Goal: Transaction & Acquisition: Purchase product/service

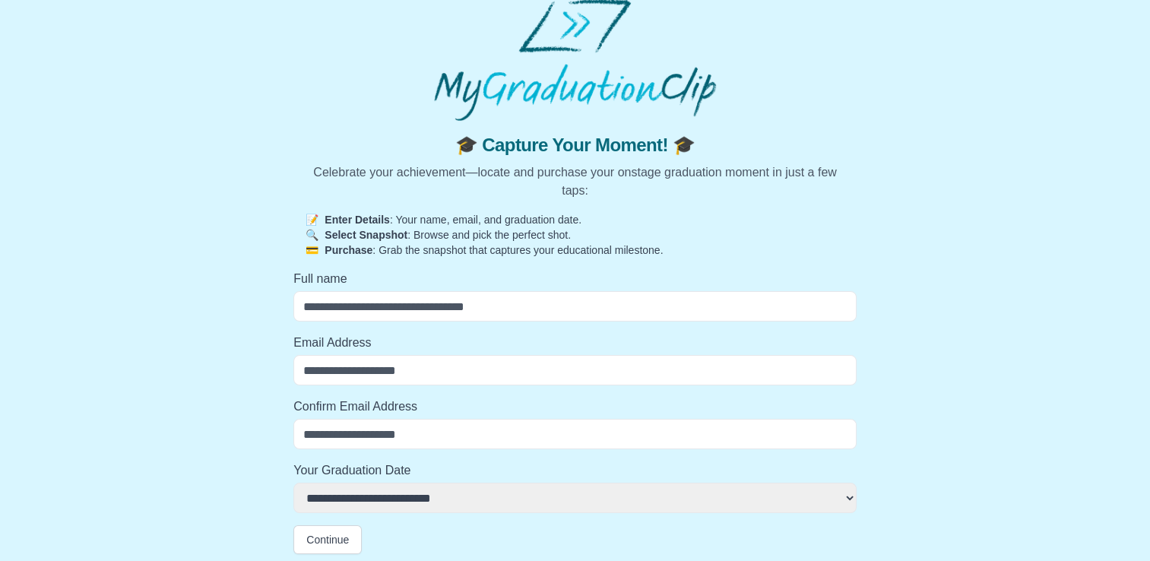
scroll to position [18, 0]
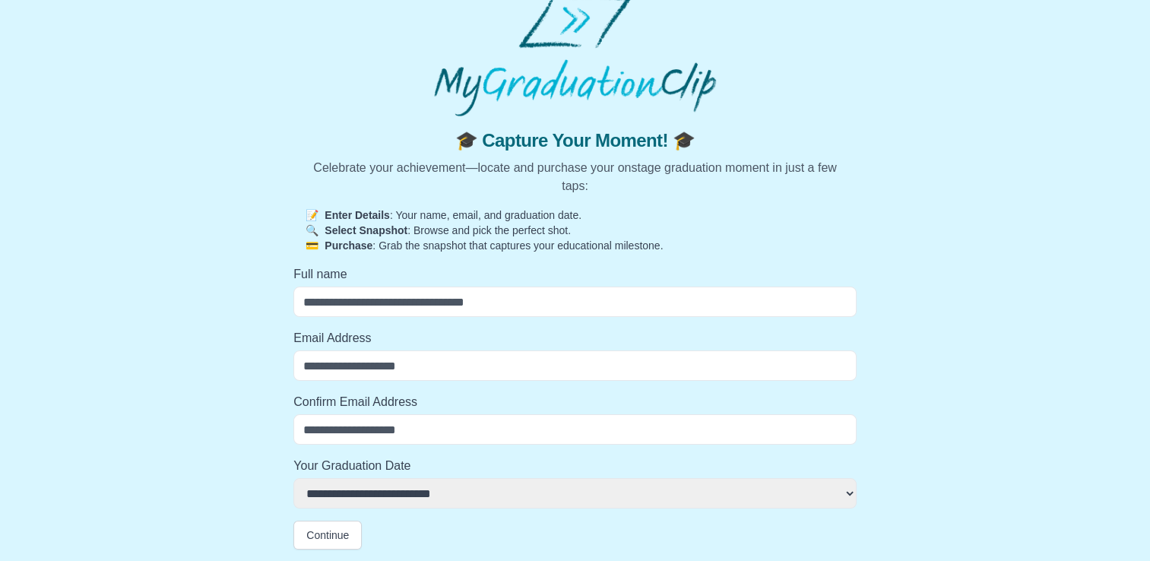
click at [379, 309] on input "Full name" at bounding box center [574, 302] width 563 height 30
type input "*"
select select
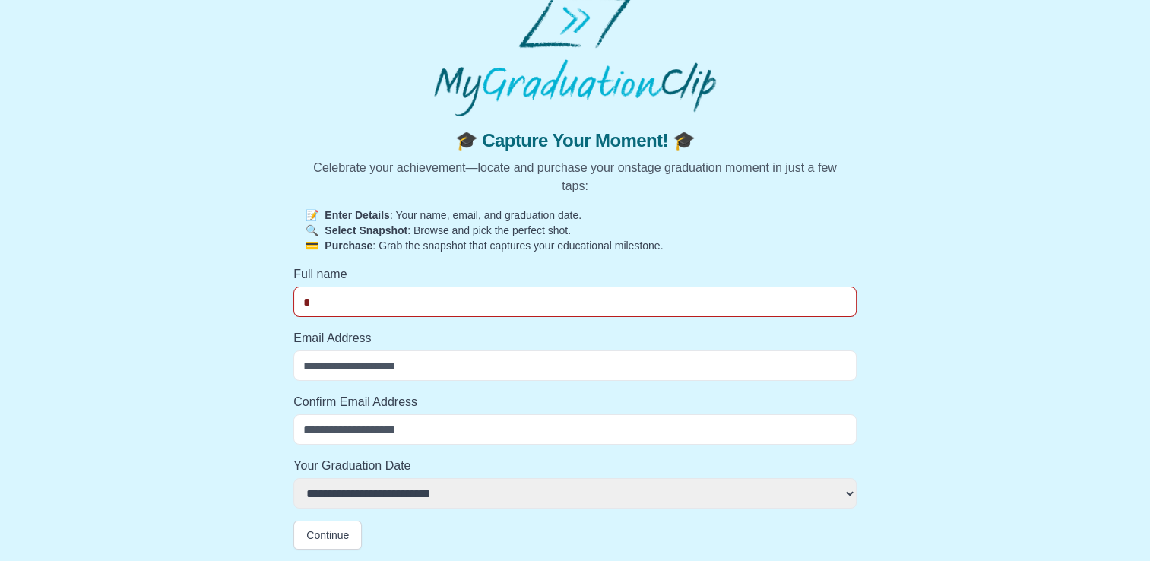
type input "**"
select select
type input "***"
select select
type input "****"
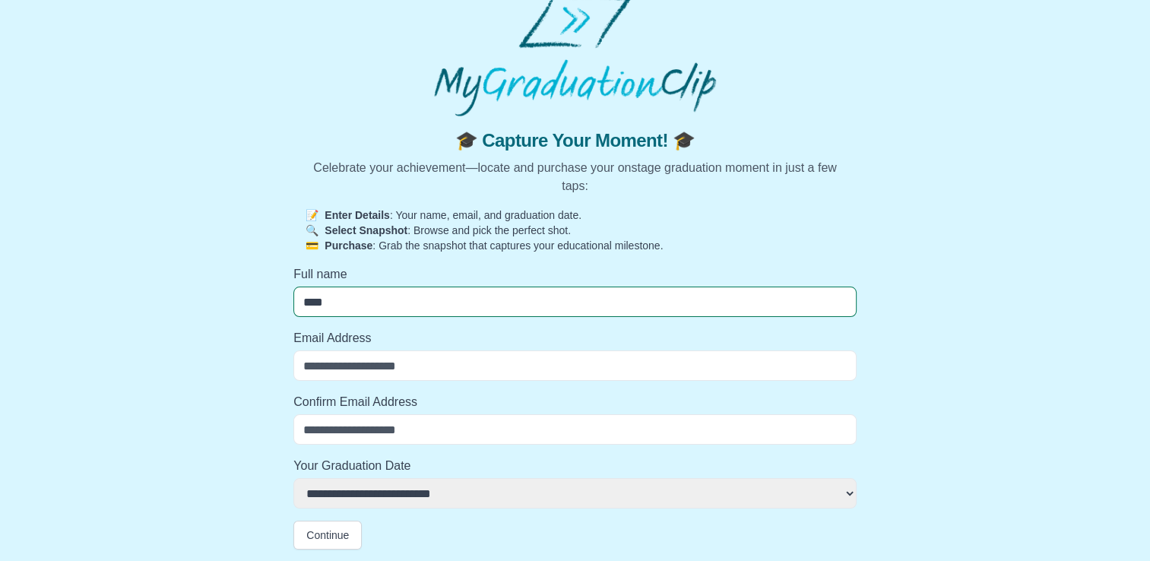
select select
type input "*****"
select select
type input "******"
select select
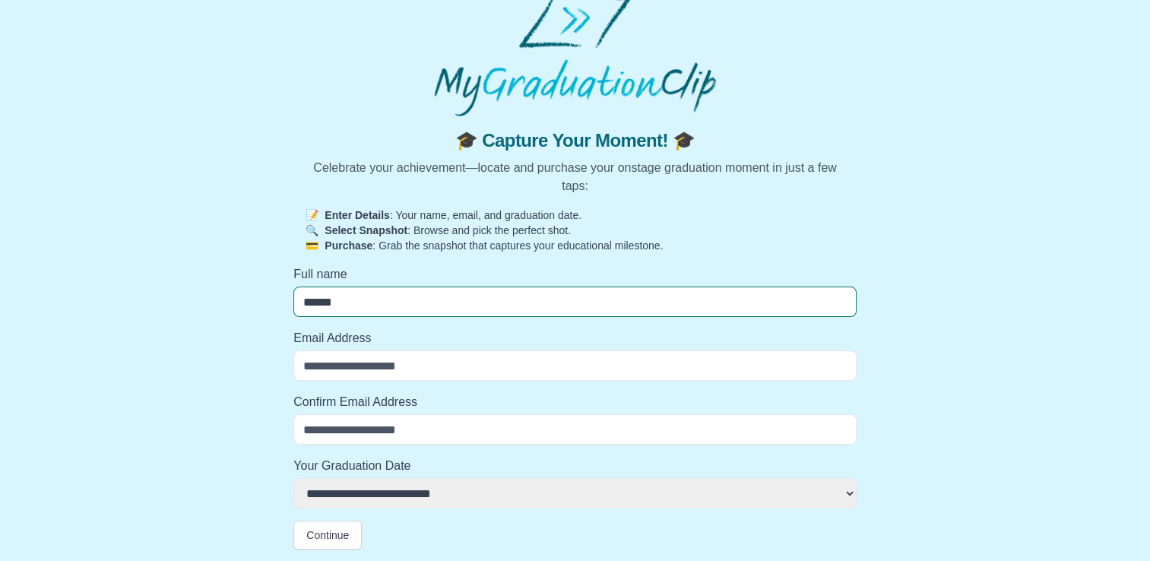
type input "*******"
select select
type input "*******"
select select
type input "*********"
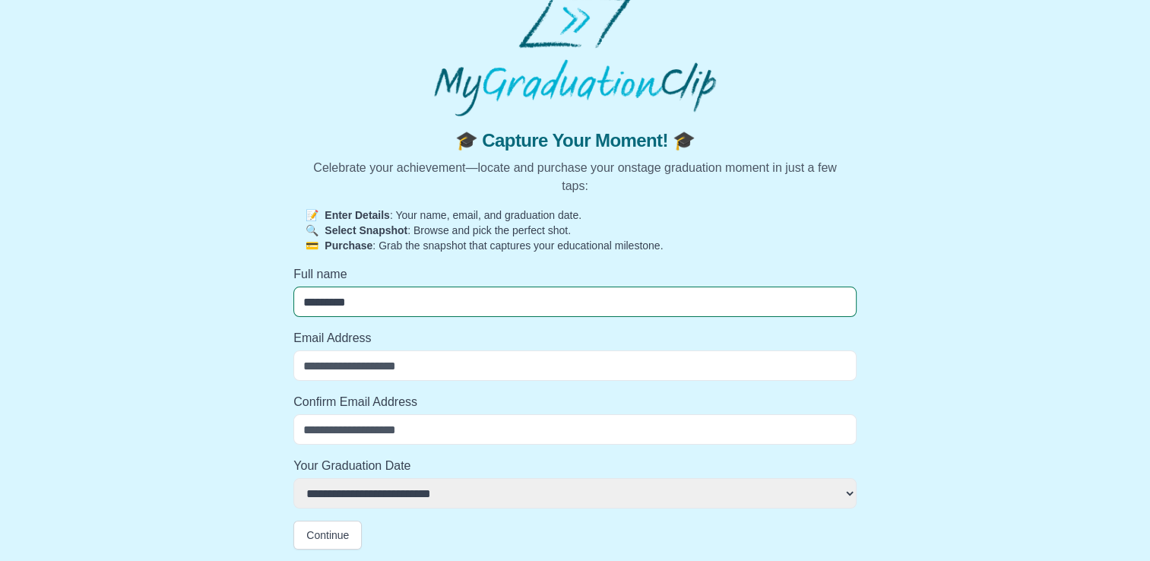
select select
type input "**********"
select select
type input "**********"
select select
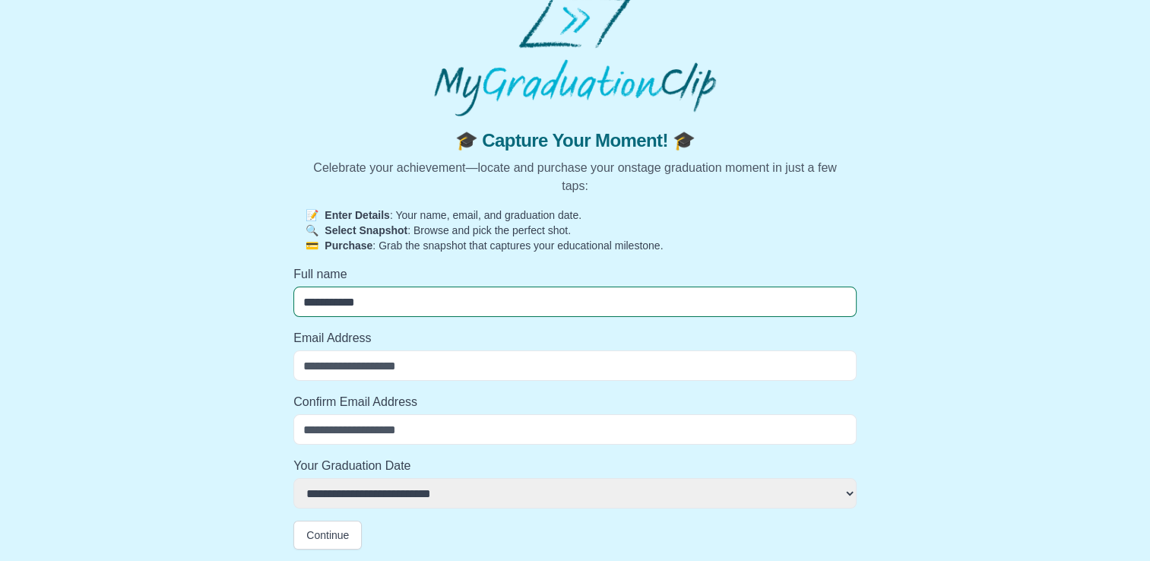
type input "**********"
select select
type input "**********"
select select
type input "**********"
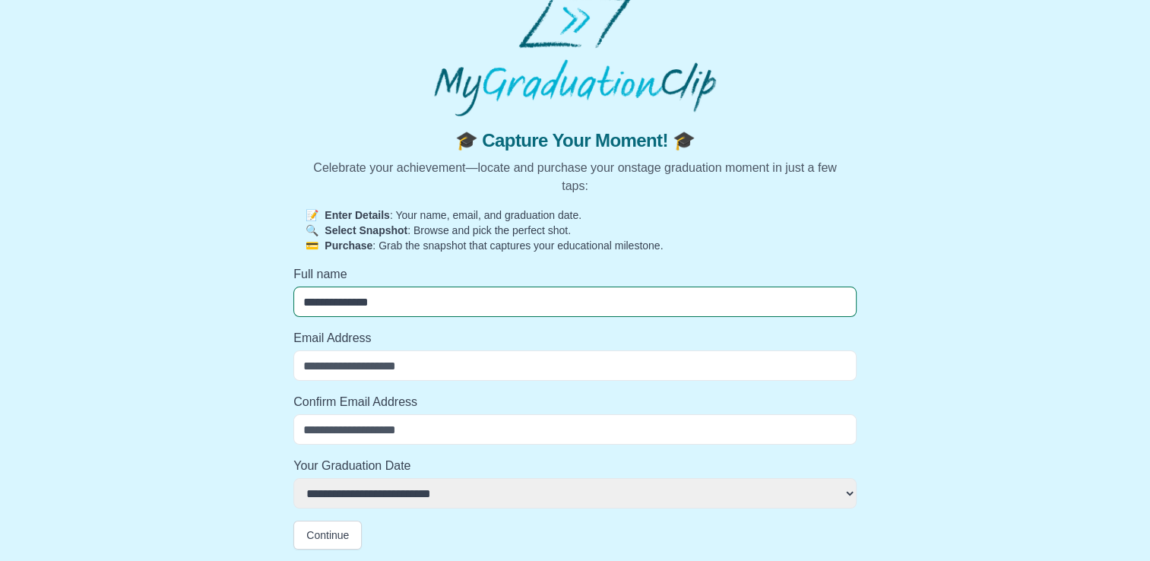
select select
type input "**********"
select select
click at [353, 378] on input "Email Address" at bounding box center [574, 366] width 563 height 30
type input "**********"
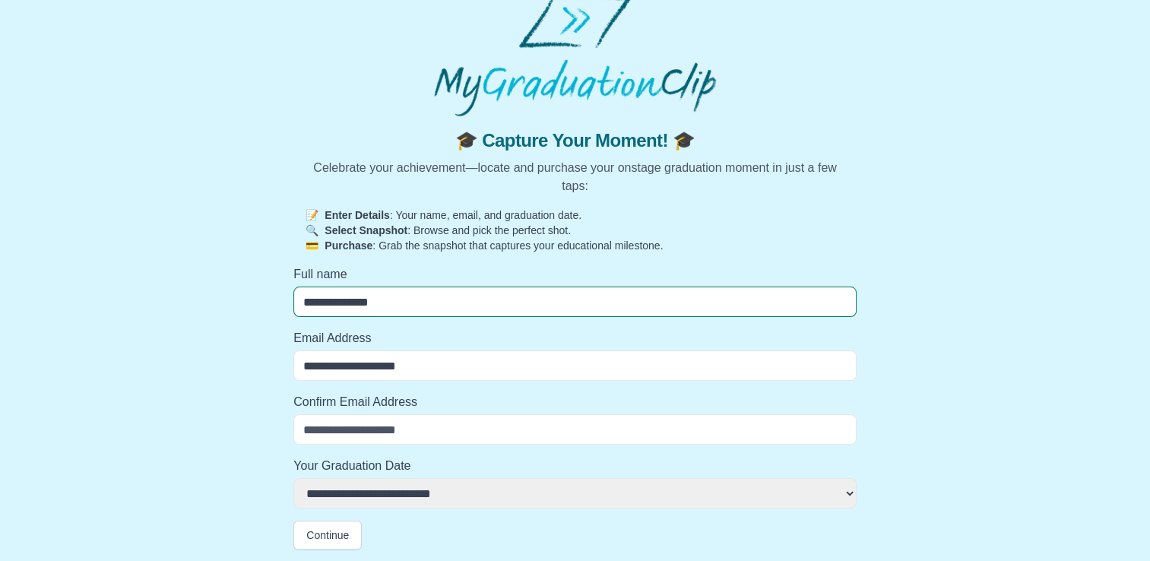
type input "**********"
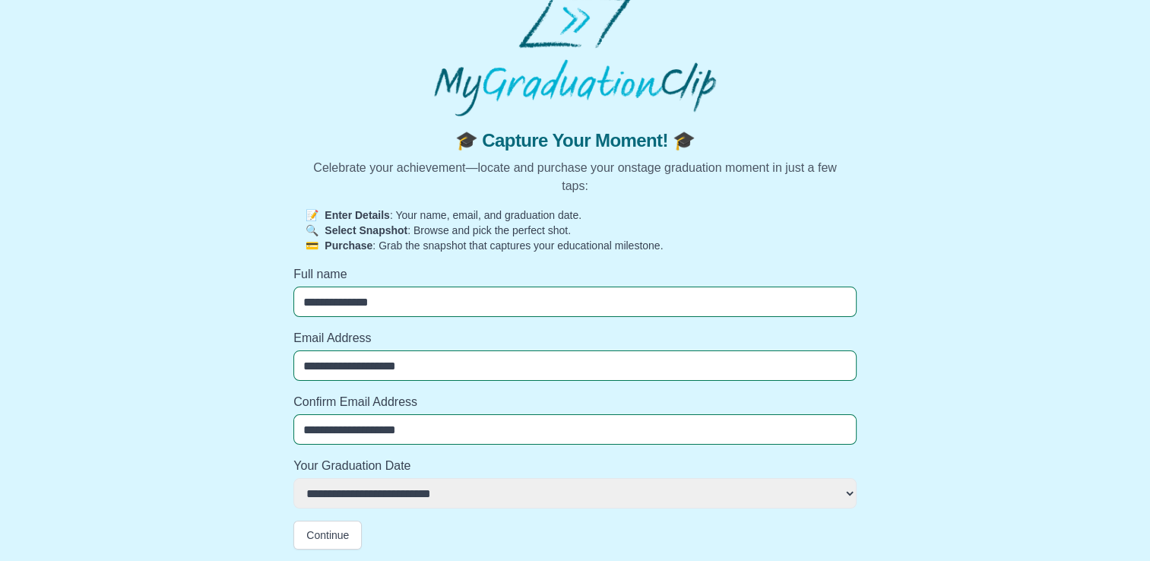
click at [391, 488] on select "**********" at bounding box center [574, 493] width 563 height 30
select select "**********"
click at [293, 478] on select "**********" at bounding box center [574, 493] width 563 height 30
click at [335, 533] on button "Continue" at bounding box center [327, 535] width 68 height 29
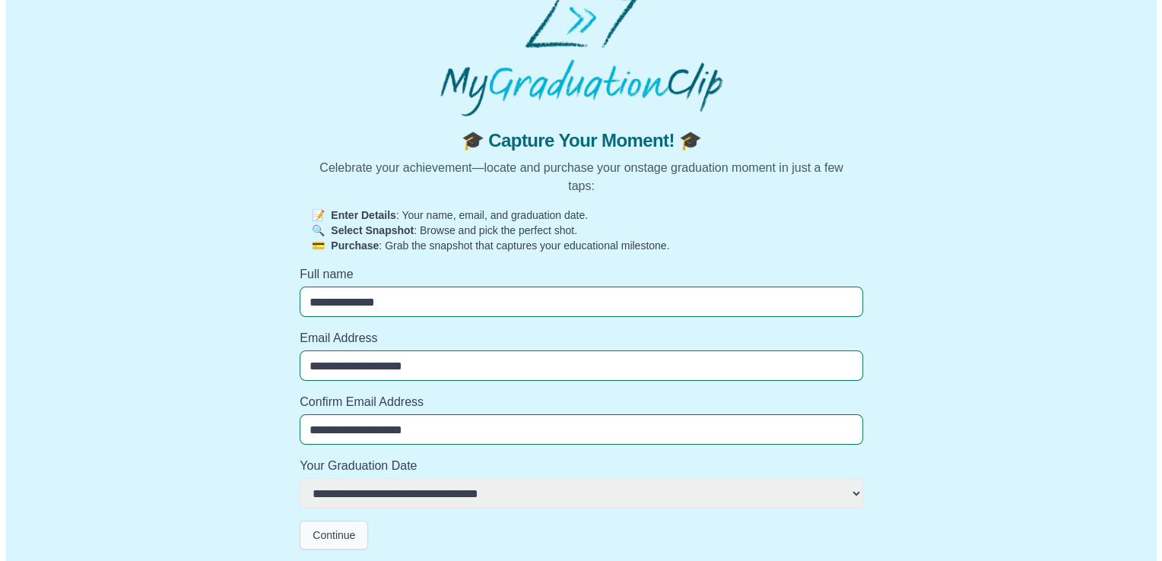
scroll to position [0, 0]
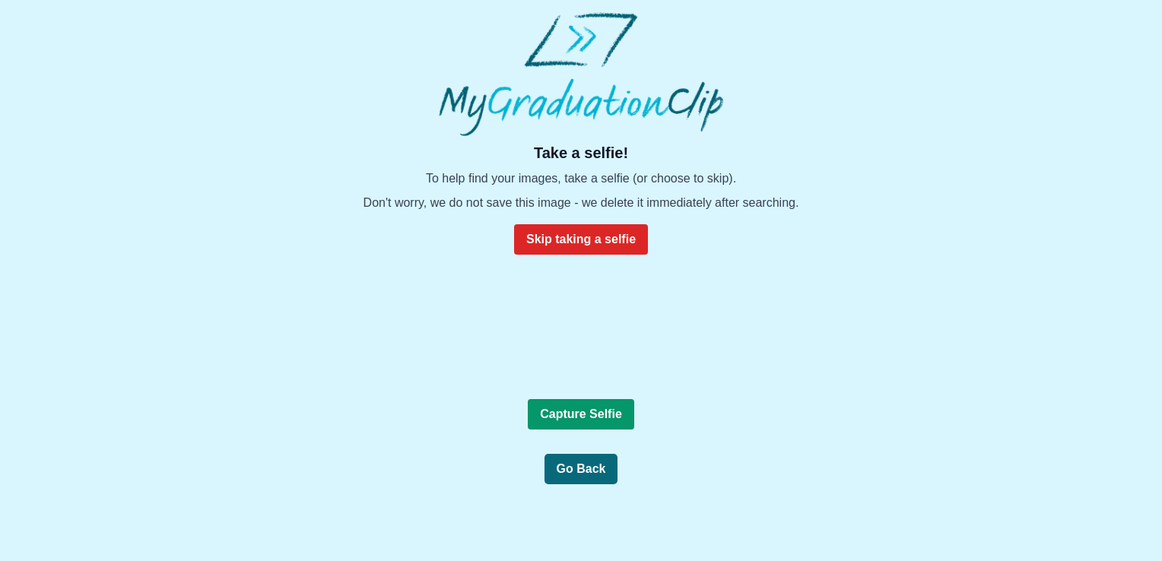
click at [601, 410] on b "Capture Selfie" at bounding box center [581, 414] width 82 height 13
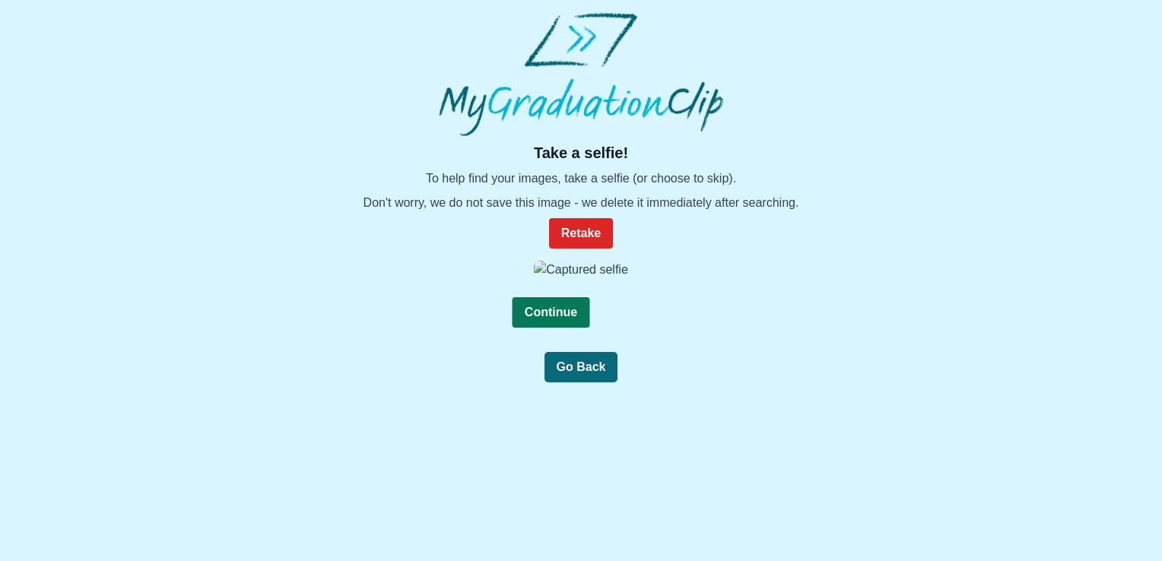
click at [579, 309] on button "Continue" at bounding box center [550, 312] width 77 height 30
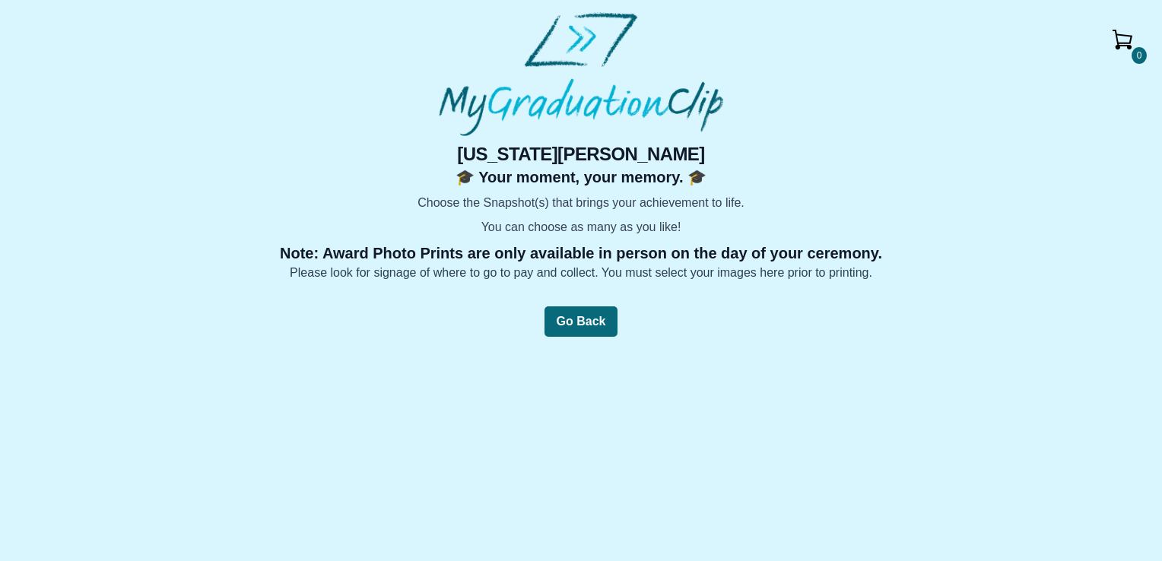
click at [558, 307] on button "Go Back" at bounding box center [581, 321] width 74 height 30
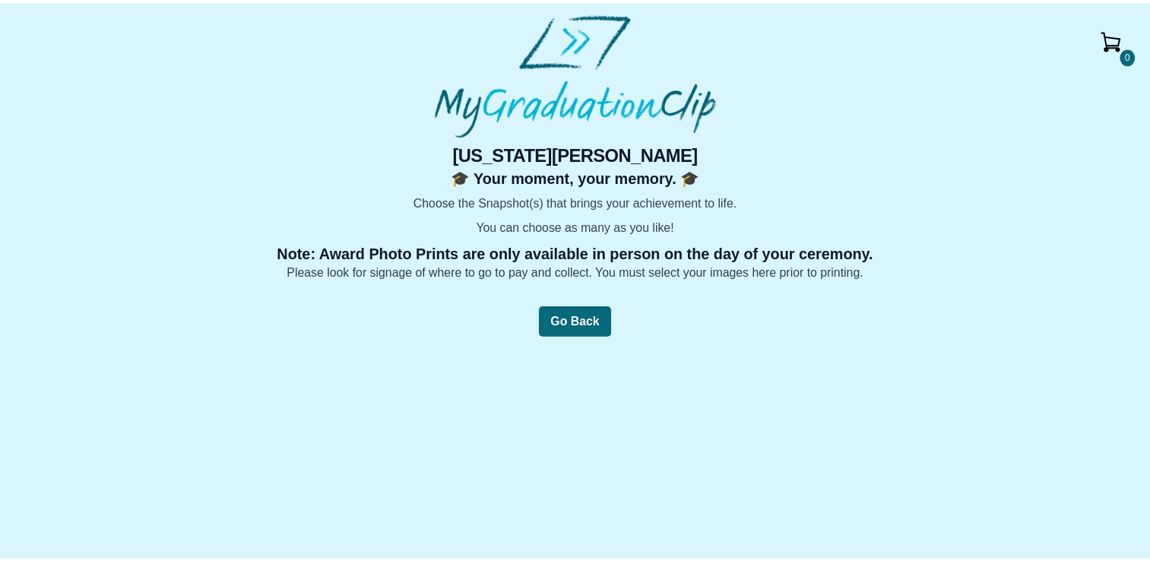
scroll to position [18, 0]
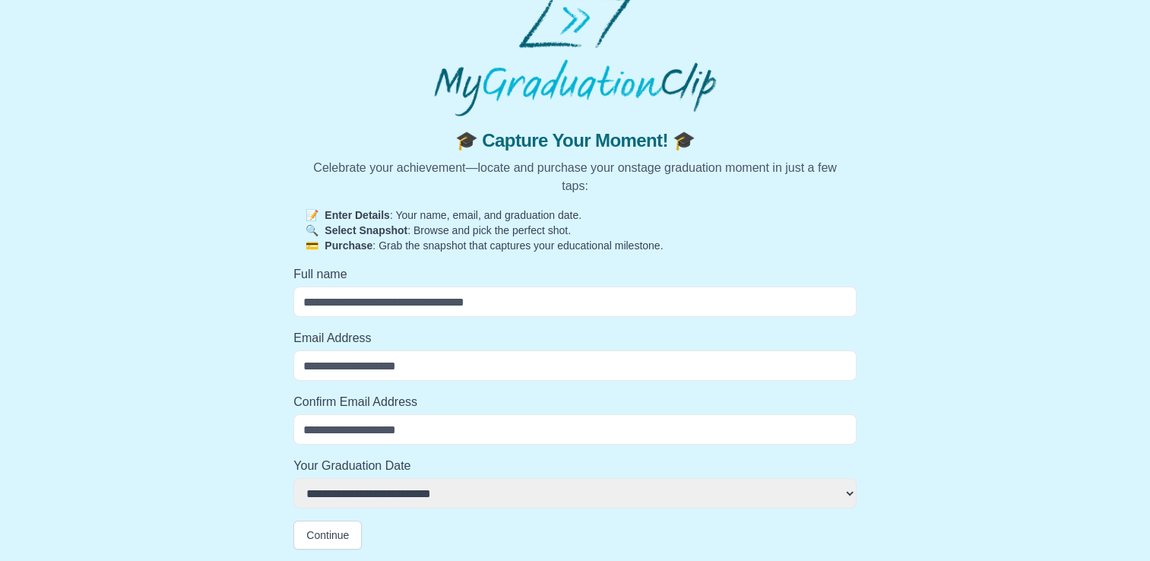
click at [393, 487] on select "**********" at bounding box center [574, 493] width 563 height 30
drag, startPoint x: 965, startPoint y: 384, endPoint x: 976, endPoint y: 378, distance: 12.3
click at [967, 382] on div "**********" at bounding box center [575, 332] width 1126 height 433
click at [451, 293] on input "Full name" at bounding box center [574, 302] width 563 height 30
type input "**********"
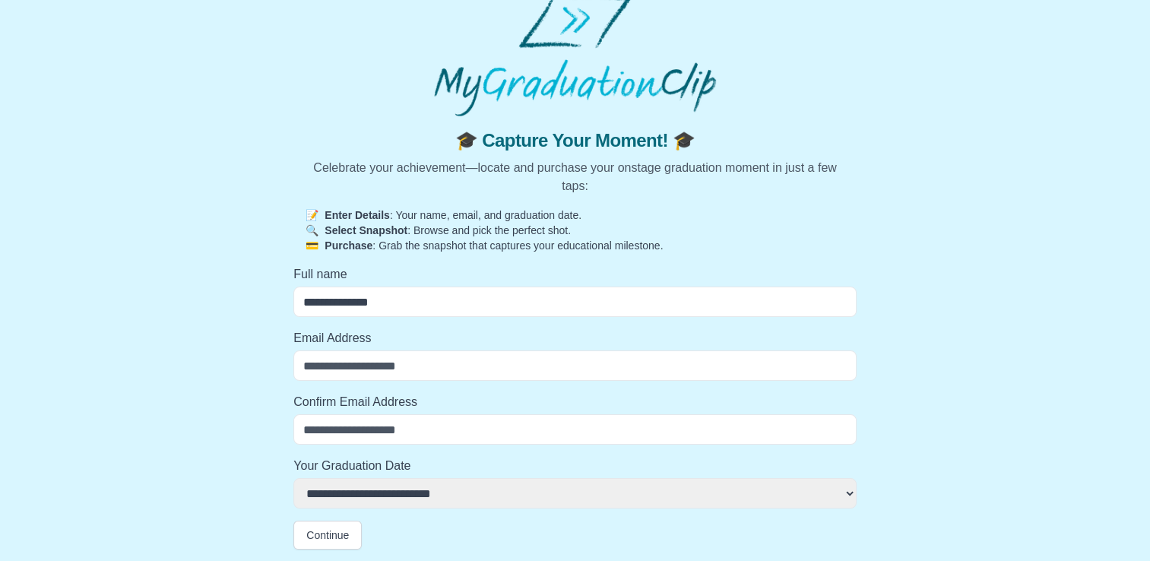
type input "**********"
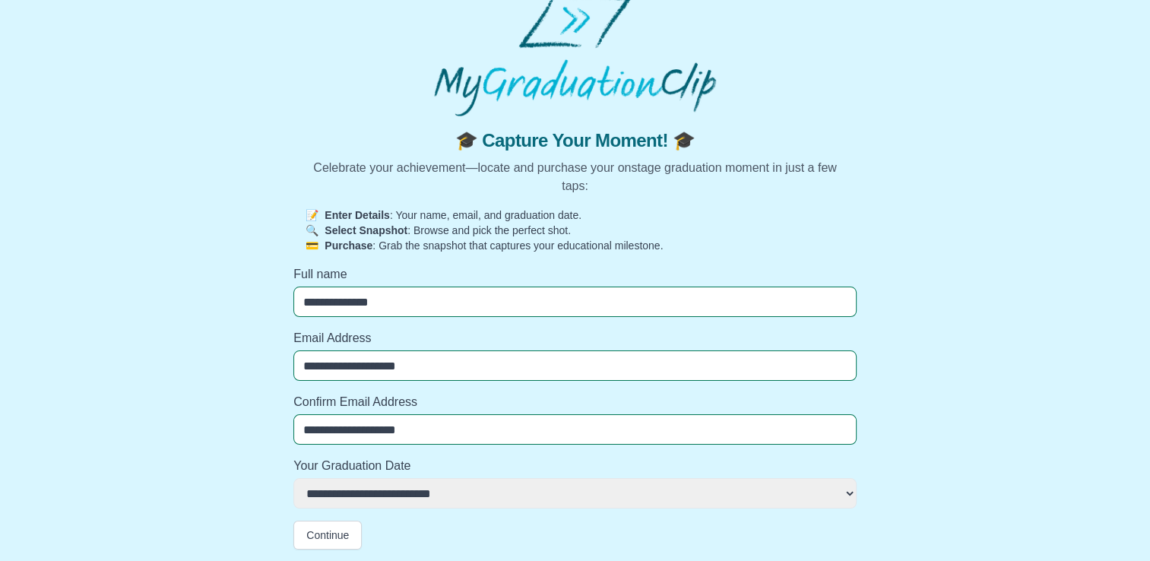
click at [389, 487] on select "**********" at bounding box center [574, 493] width 563 height 30
select select "**********"
click at [293, 478] on select "**********" at bounding box center [574, 493] width 563 height 30
click at [335, 531] on button "Continue" at bounding box center [327, 535] width 68 height 29
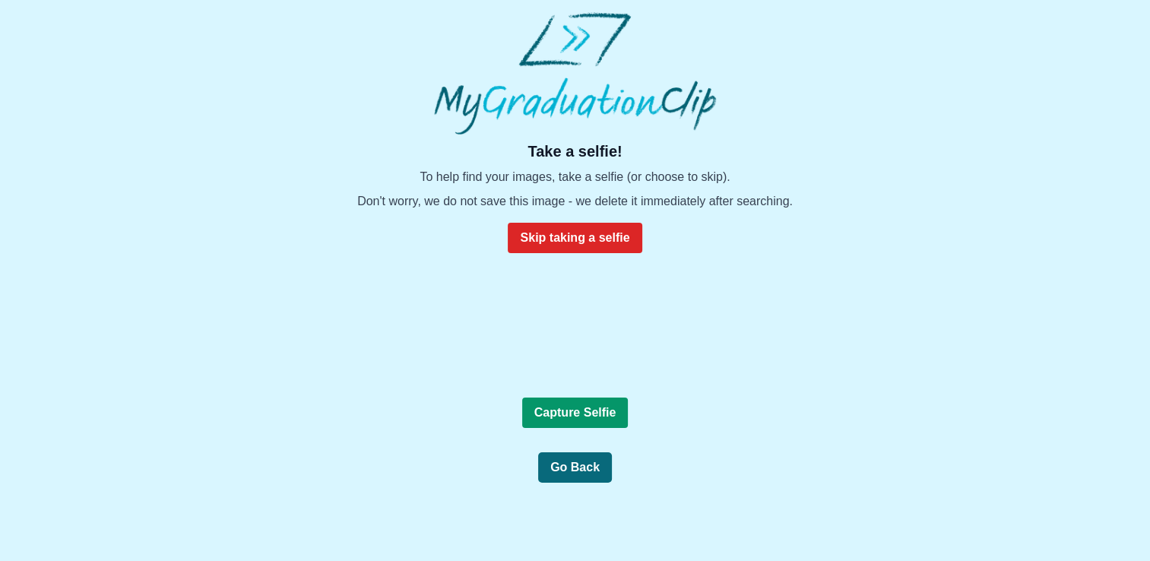
scroll to position [152, 0]
click at [584, 419] on b "Capture Selfie" at bounding box center [576, 412] width 82 height 13
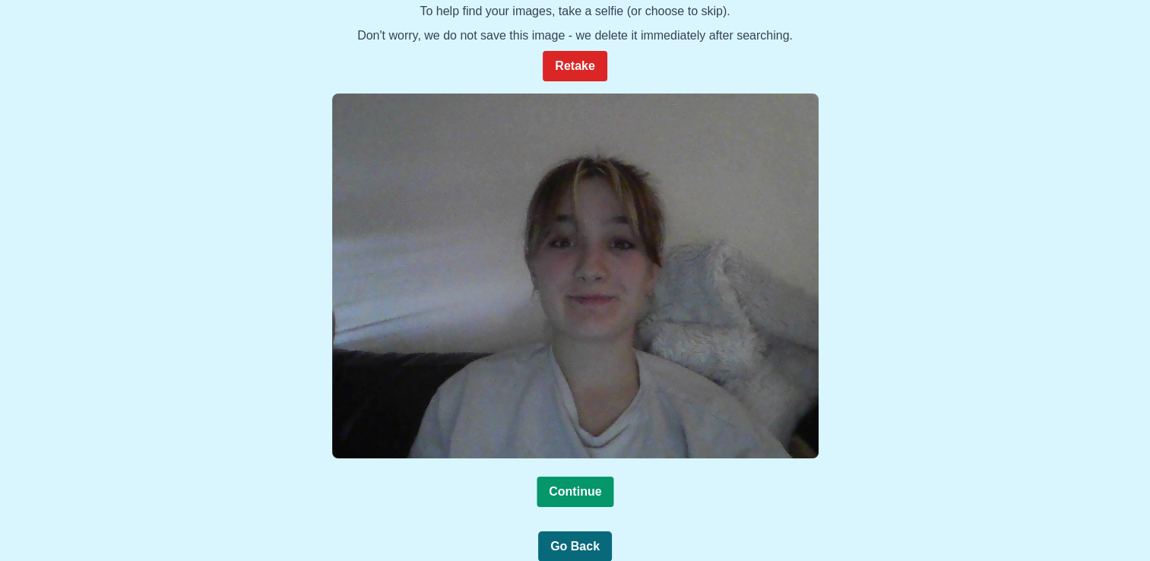
scroll to position [178, 0]
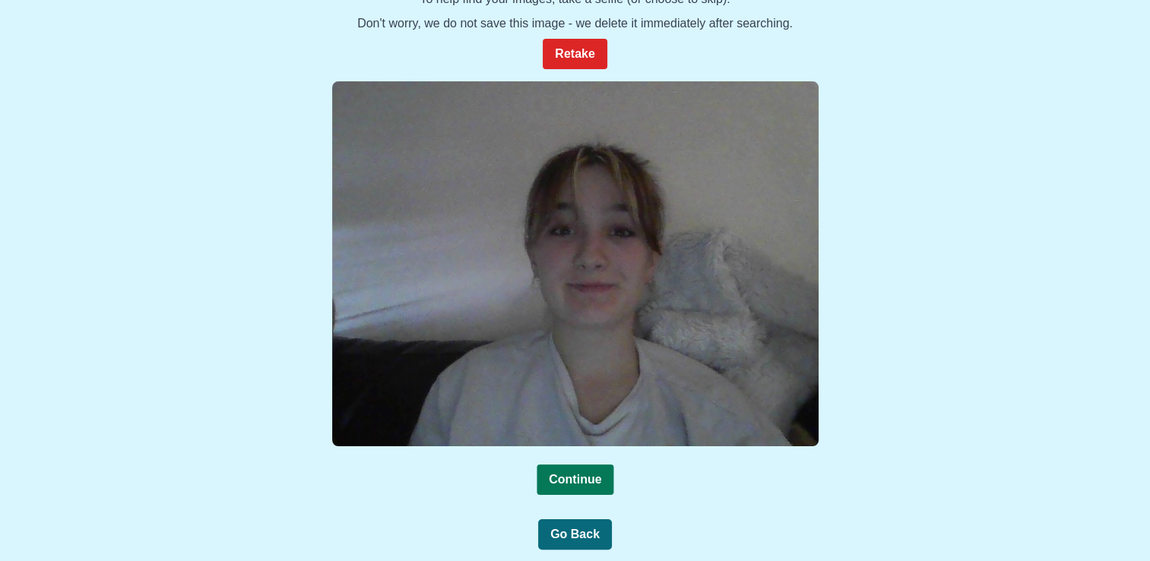
click at [599, 481] on b "Continue" at bounding box center [575, 479] width 52 height 13
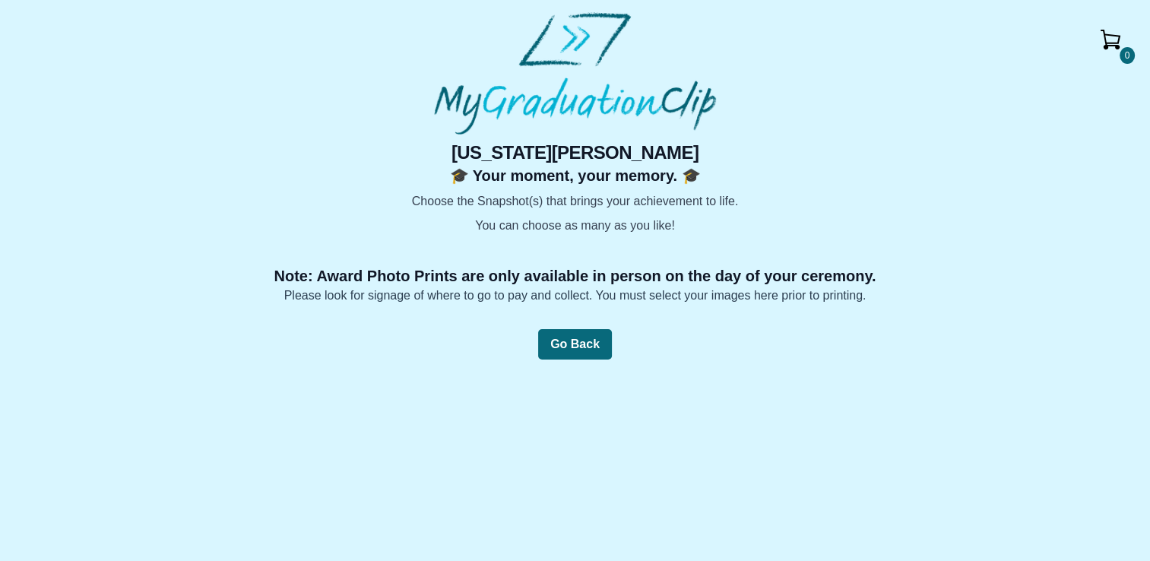
click at [233, 235] on img at bounding box center [233, 235] width 0 height 0
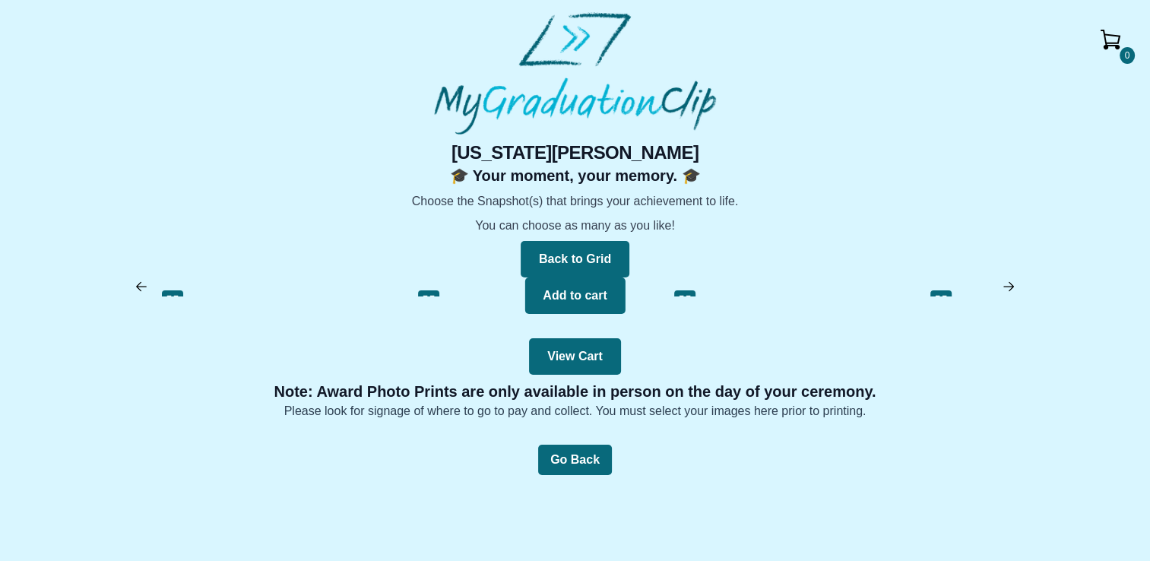
scroll to position [60, 0]
click at [437, 236] on button at bounding box center [428, 240] width 21 height 21
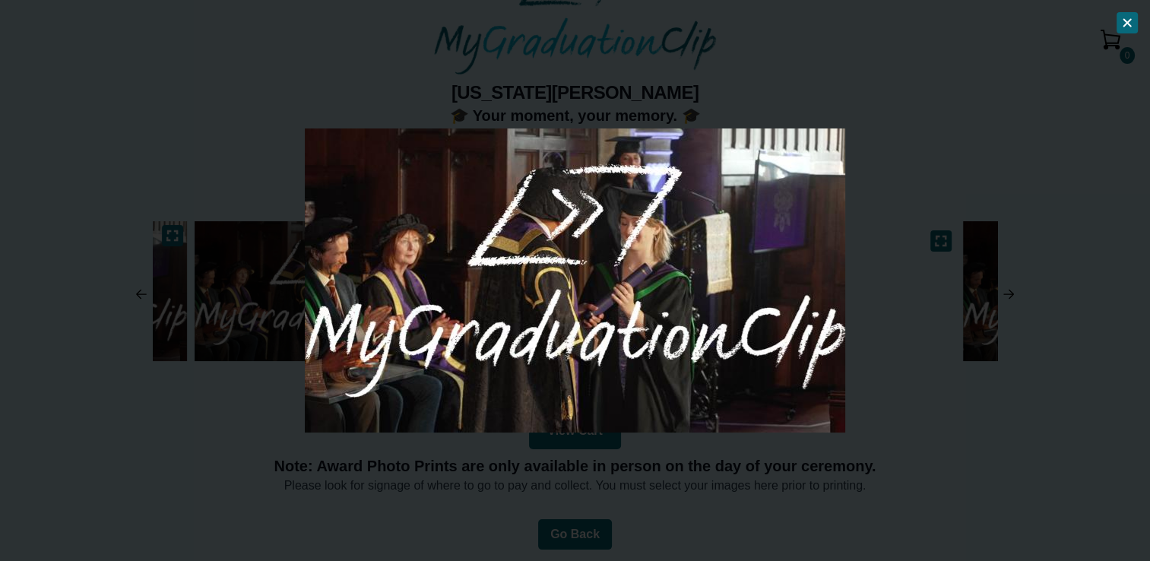
click at [1131, 20] on icon at bounding box center [1128, 23] width 7 height 7
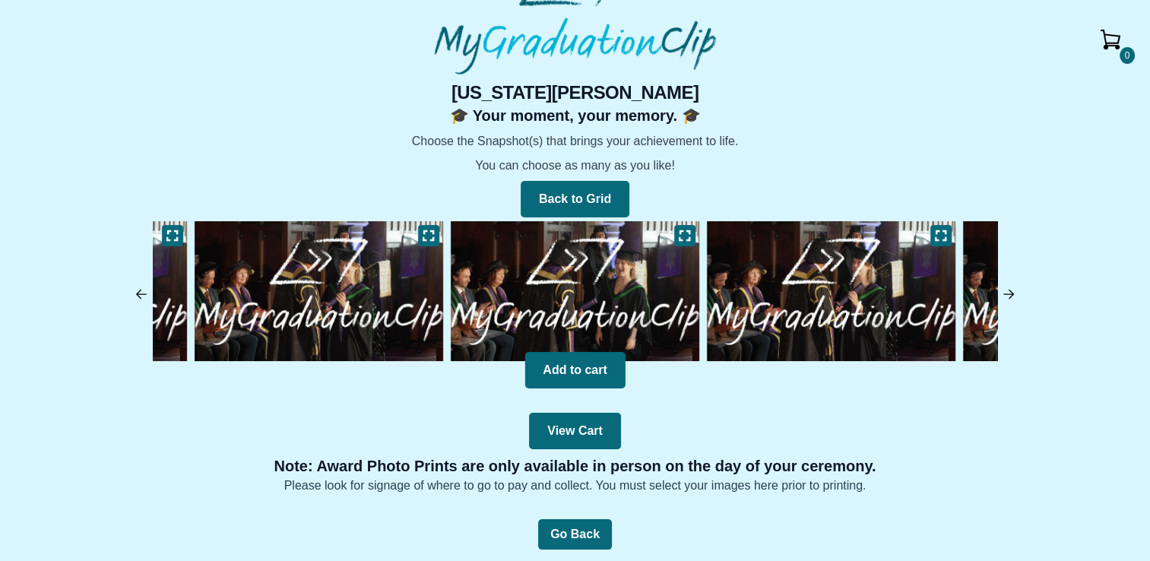
click at [137, 293] on img at bounding box center [141, 294] width 15 height 15
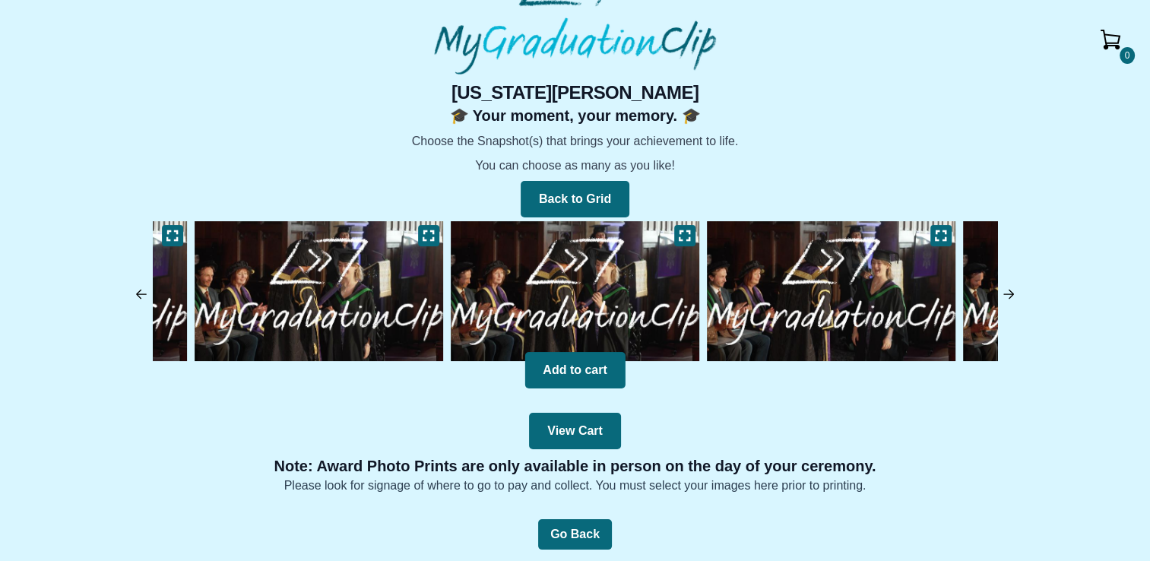
click at [137, 293] on img at bounding box center [141, 294] width 15 height 15
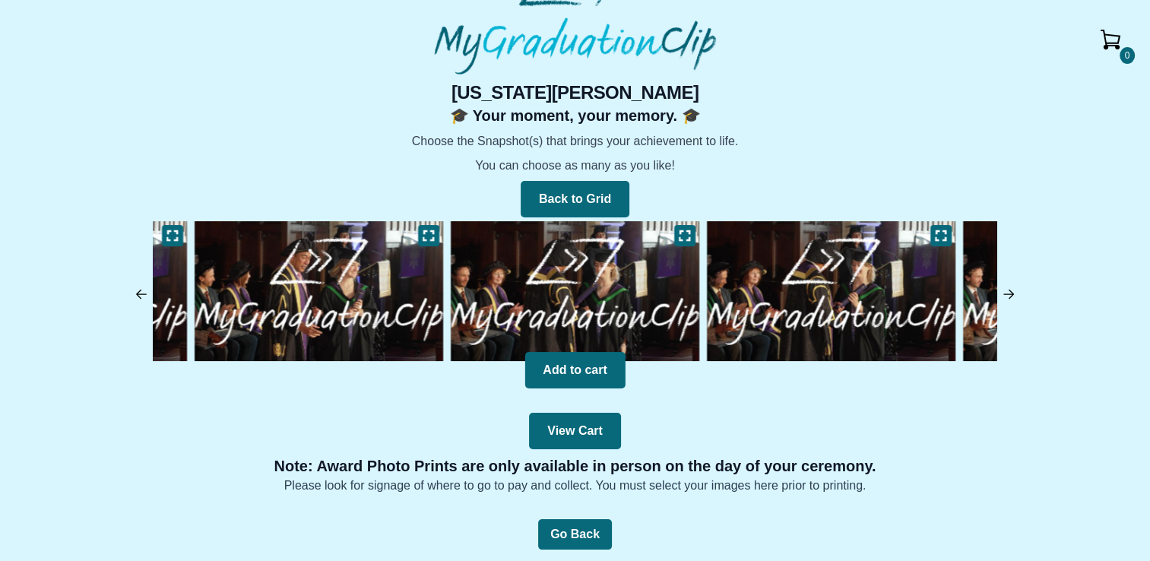
click at [137, 293] on img at bounding box center [141, 294] width 15 height 15
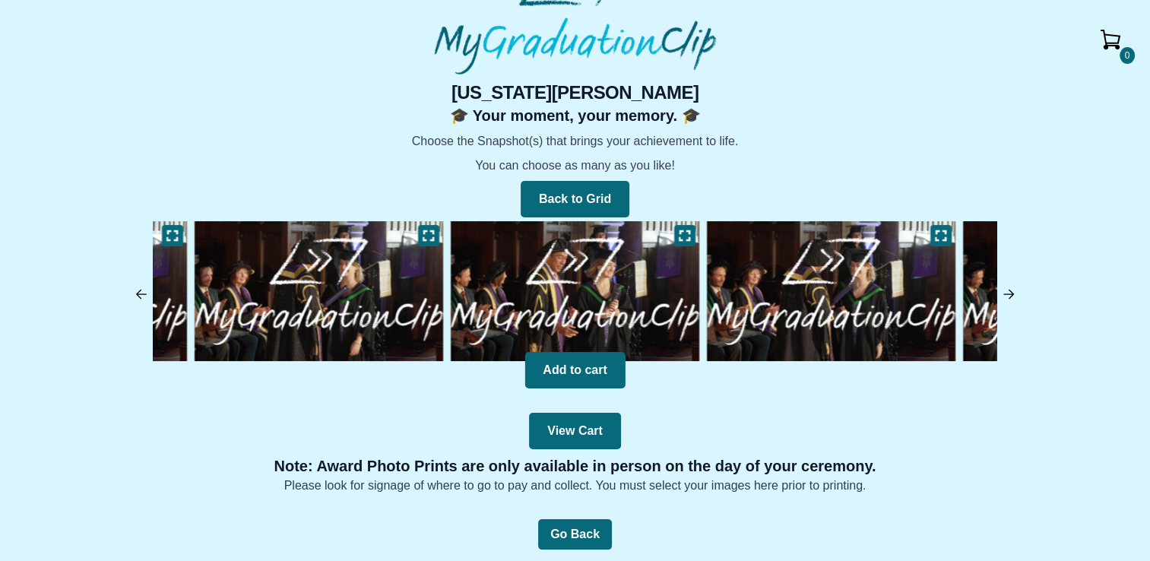
click at [137, 293] on img at bounding box center [141, 294] width 15 height 15
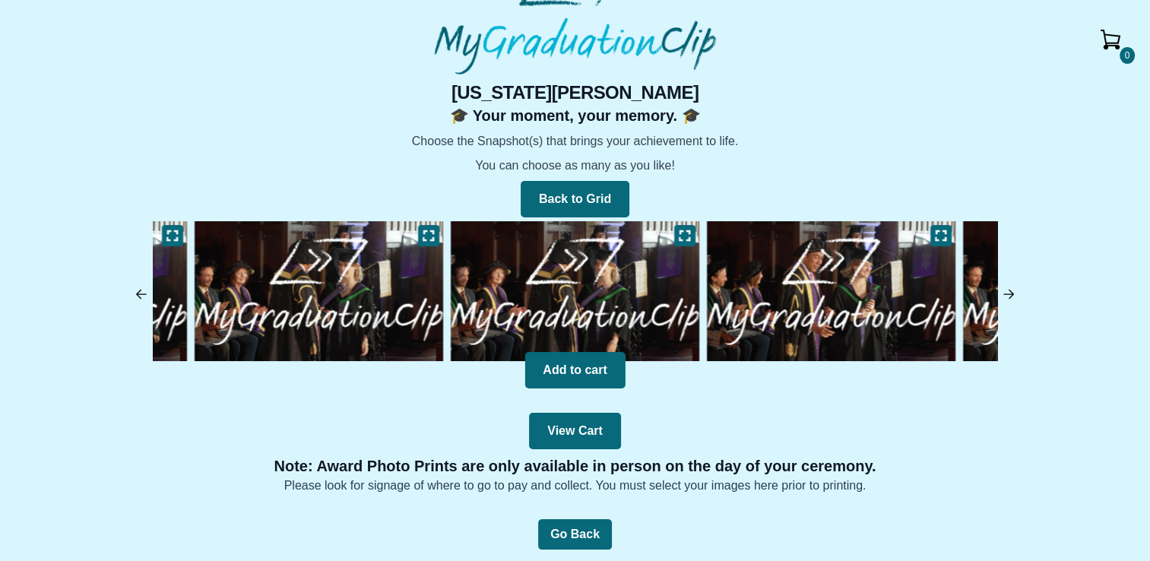
click at [137, 293] on img at bounding box center [141, 294] width 15 height 15
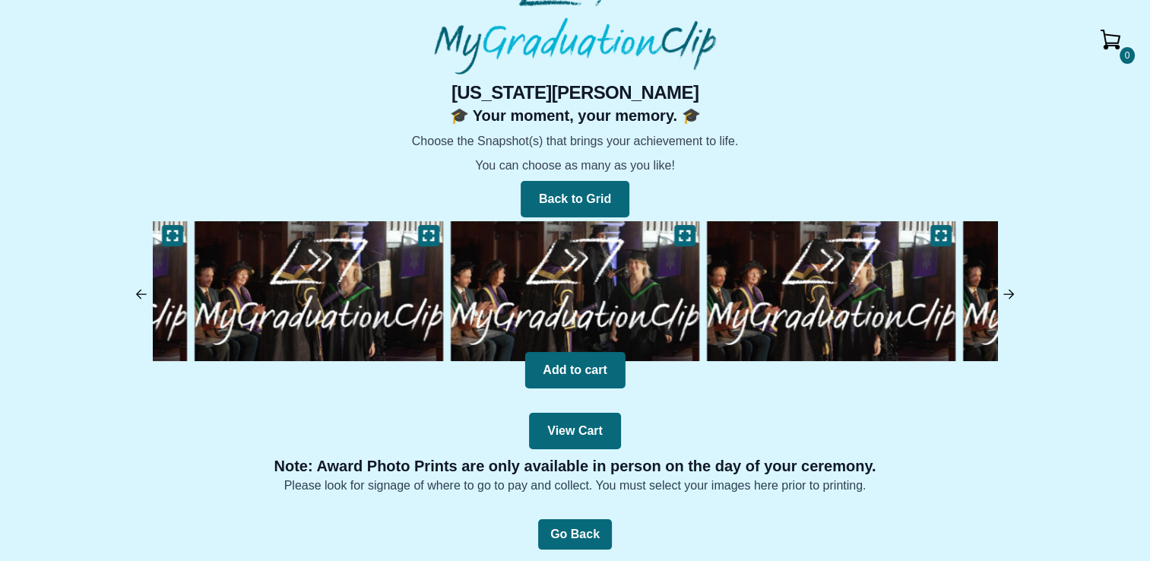
click at [137, 291] on img at bounding box center [141, 294] width 15 height 15
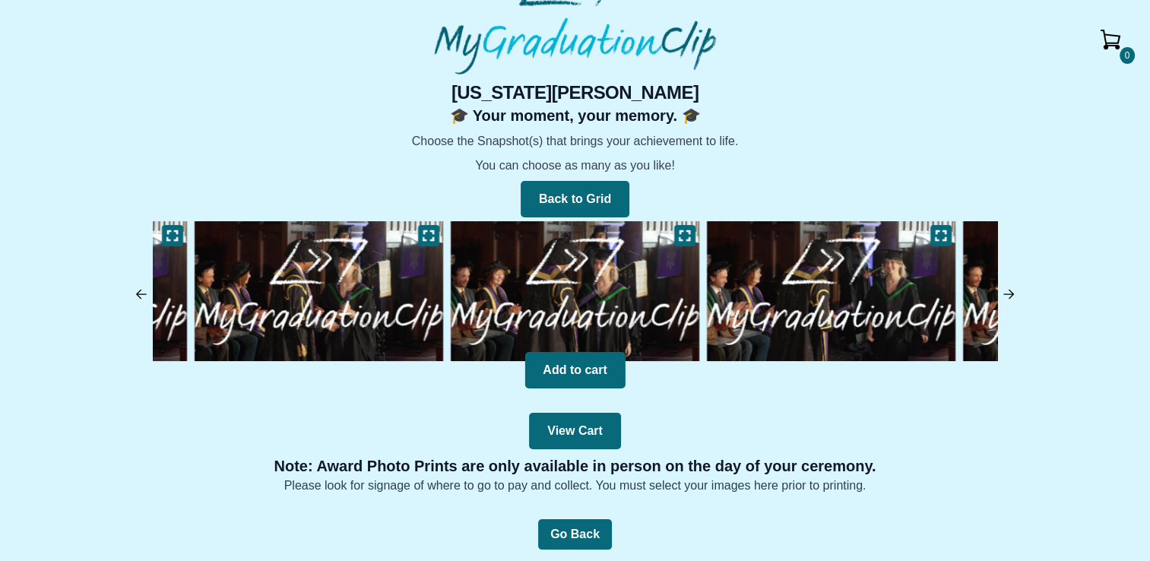
click at [138, 290] on img at bounding box center [141, 294] width 15 height 15
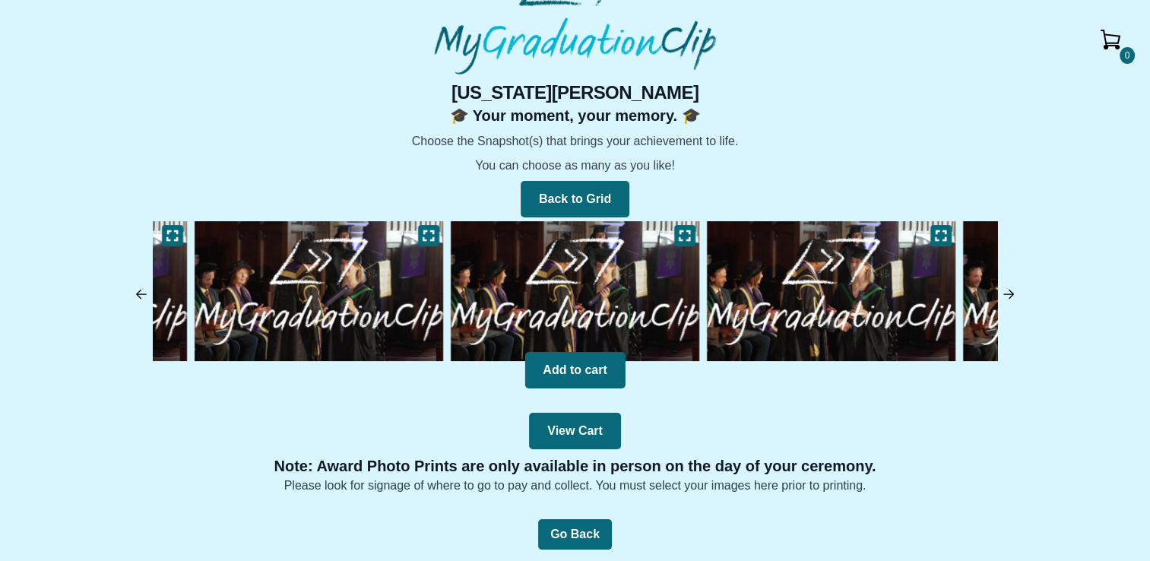
click at [138, 290] on img at bounding box center [141, 294] width 15 height 15
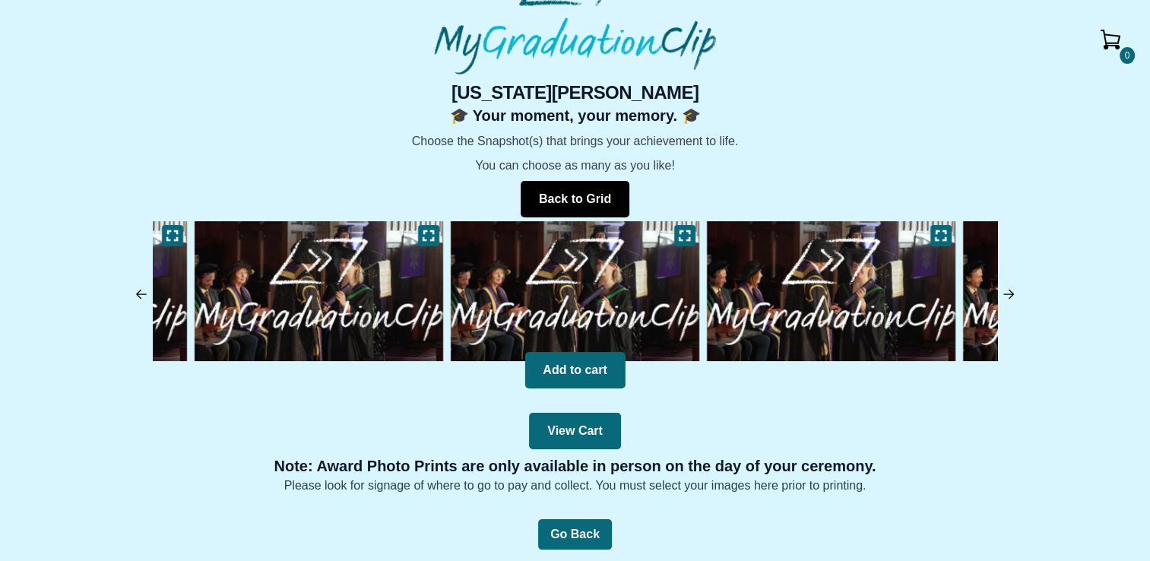
click at [585, 187] on button "Back to Grid" at bounding box center [575, 199] width 109 height 36
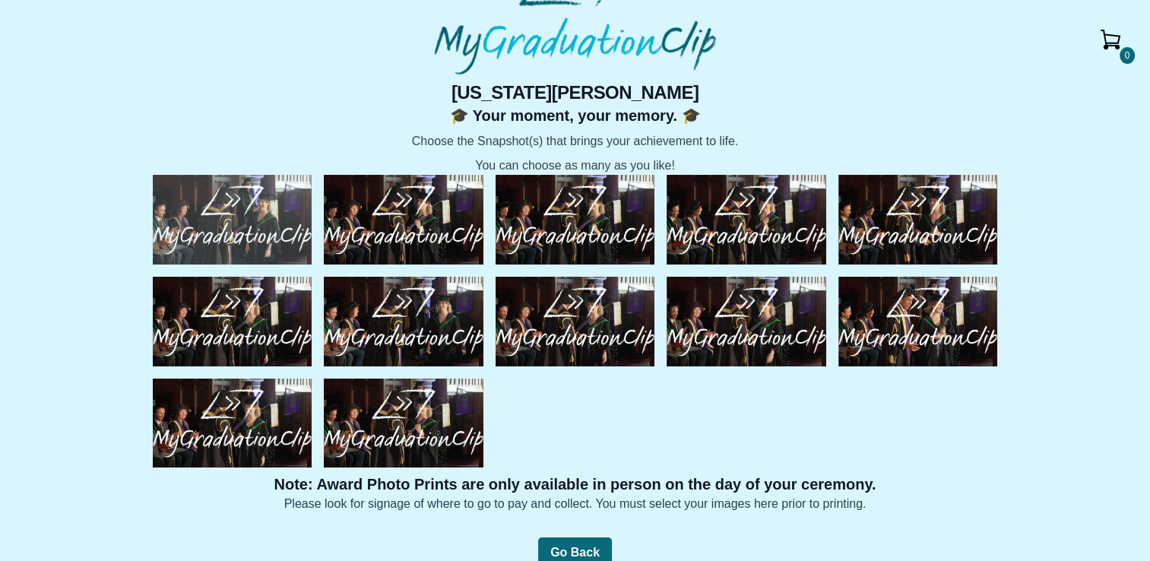
click at [254, 242] on img at bounding box center [232, 220] width 159 height 90
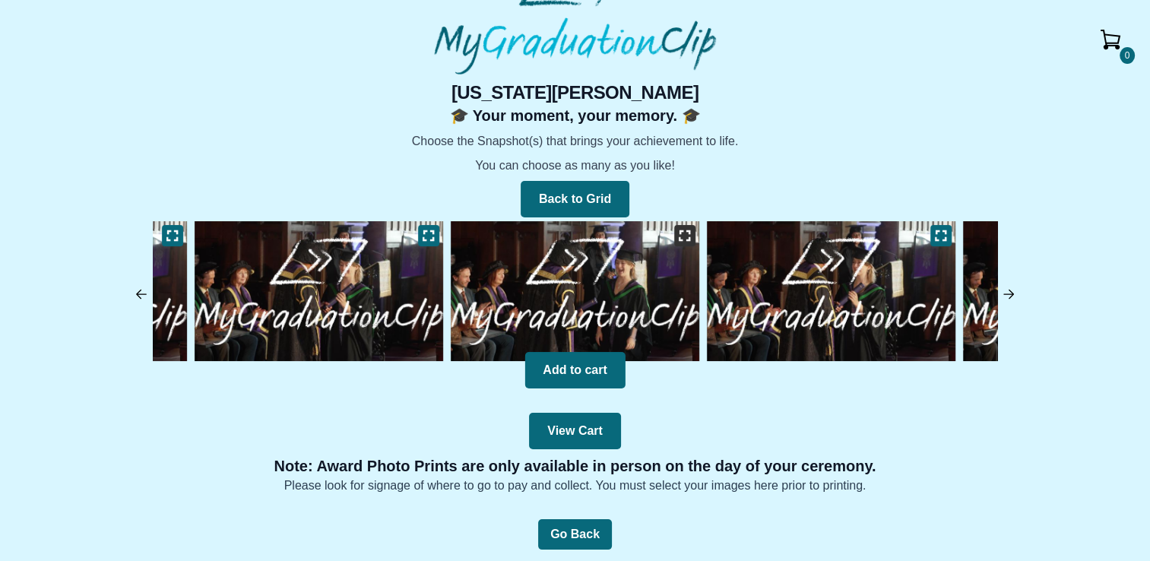
click at [687, 232] on icon at bounding box center [685, 236] width 12 height 12
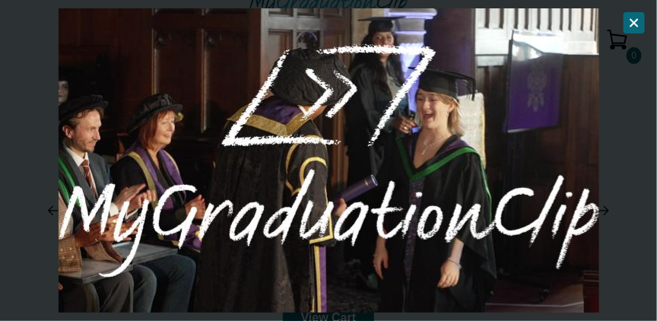
click at [633, 18] on icon at bounding box center [634, 23] width 12 height 12
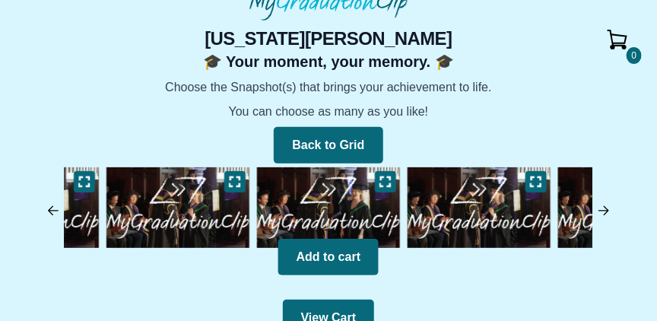
click at [476, 205] on img at bounding box center [479, 207] width 151 height 88
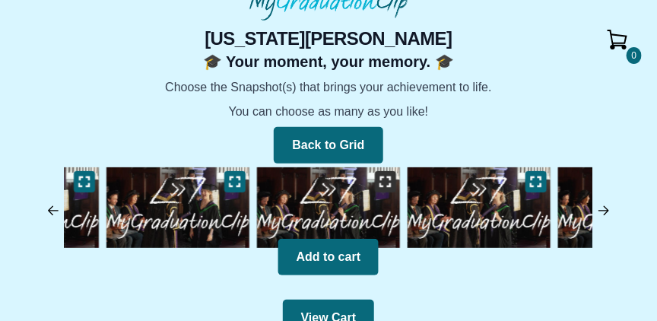
click at [389, 179] on icon at bounding box center [385, 182] width 11 height 10
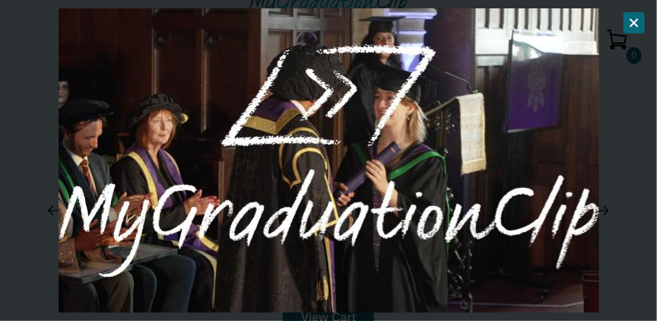
click at [636, 18] on icon at bounding box center [634, 23] width 12 height 12
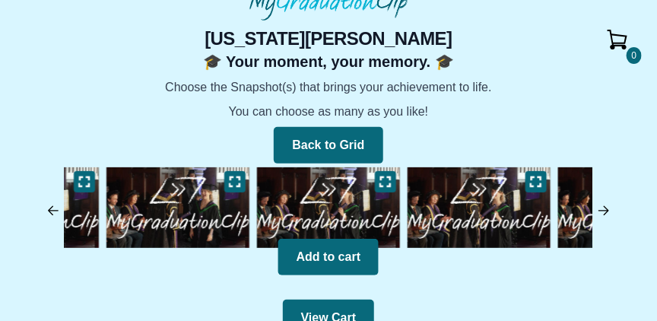
click at [511, 192] on img at bounding box center [479, 207] width 151 height 88
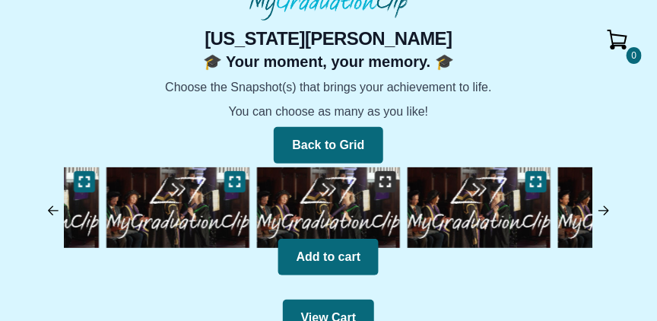
click at [388, 180] on icon at bounding box center [385, 182] width 12 height 12
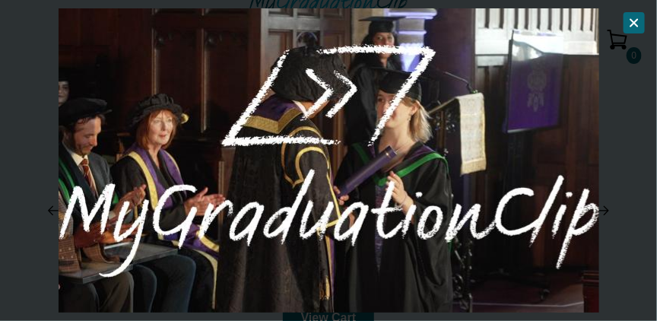
click at [635, 22] on icon at bounding box center [634, 23] width 7 height 7
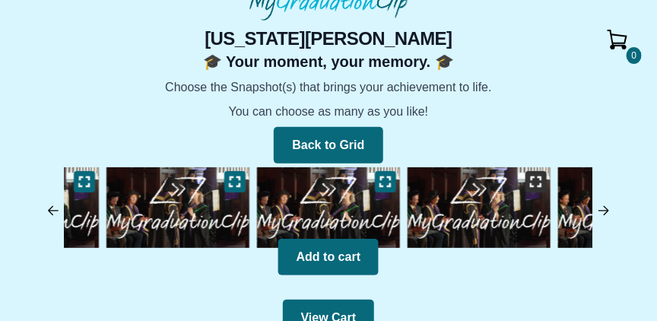
click at [538, 179] on icon at bounding box center [536, 182] width 12 height 12
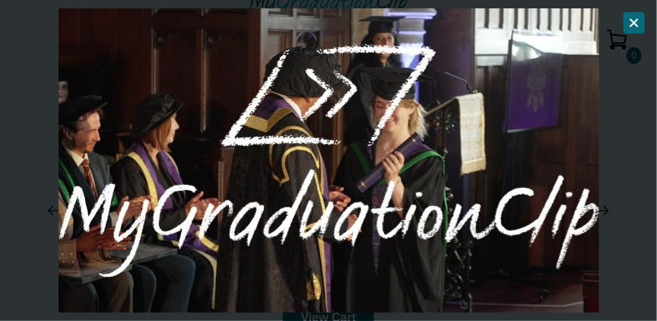
click at [631, 22] on icon at bounding box center [634, 23] width 12 height 12
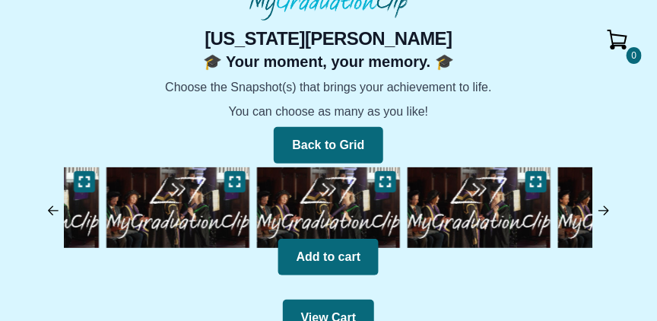
click at [606, 206] on img at bounding box center [603, 210] width 15 height 15
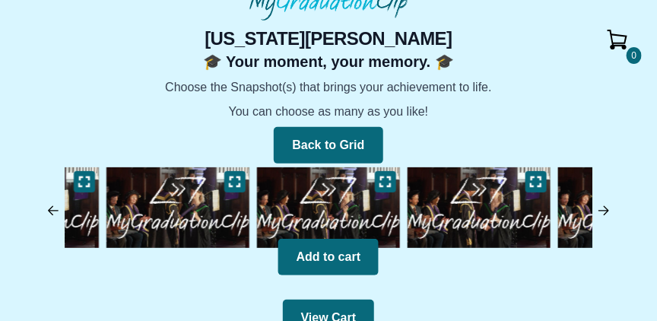
click at [493, 218] on img at bounding box center [479, 207] width 151 height 88
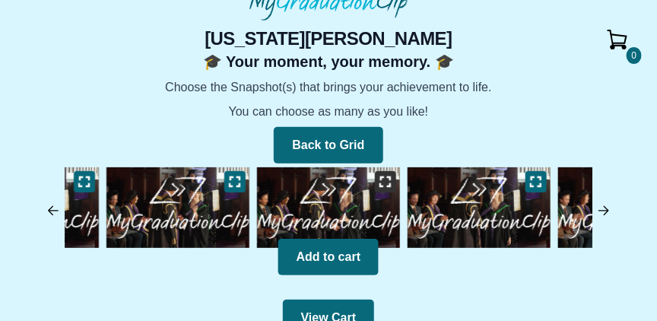
click at [385, 182] on icon at bounding box center [385, 182] width 12 height 12
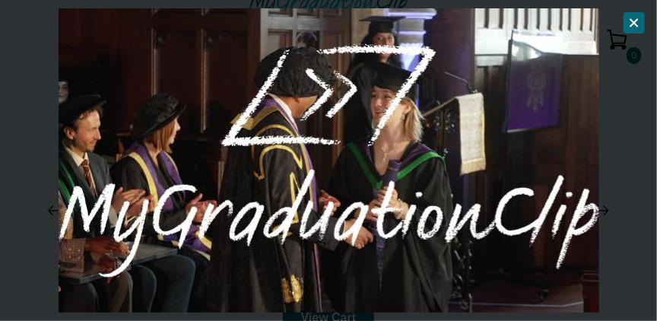
click at [633, 21] on icon at bounding box center [634, 23] width 7 height 7
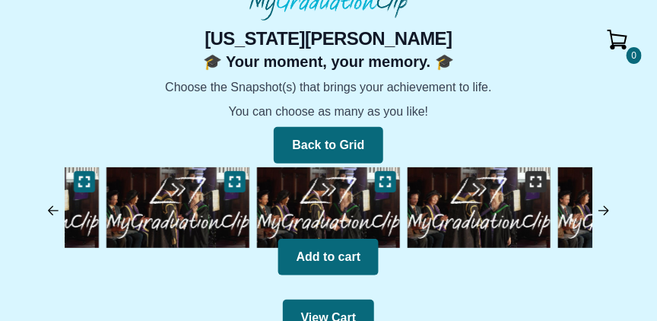
click at [536, 183] on icon at bounding box center [536, 182] width 12 height 12
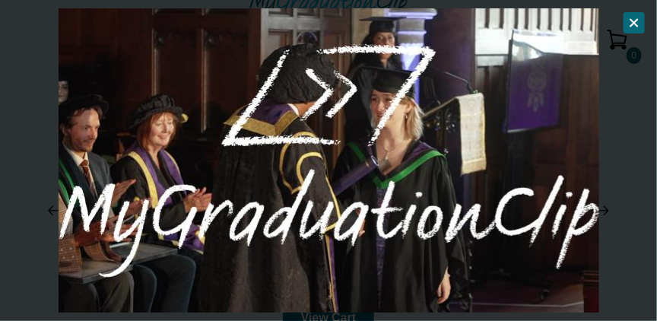
click at [633, 27] on icon at bounding box center [634, 23] width 12 height 12
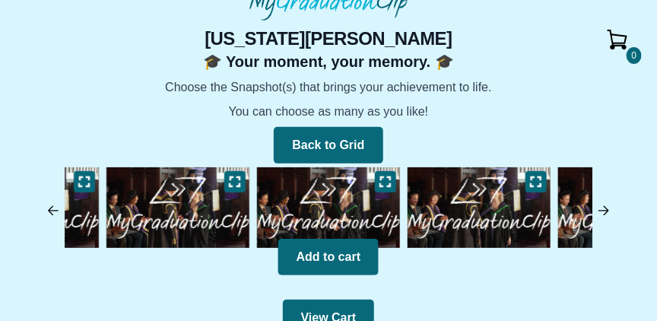
click at [608, 205] on img at bounding box center [603, 210] width 15 height 15
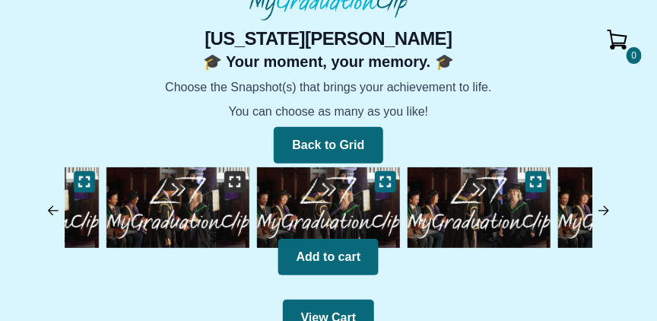
click at [240, 179] on icon at bounding box center [235, 182] width 12 height 12
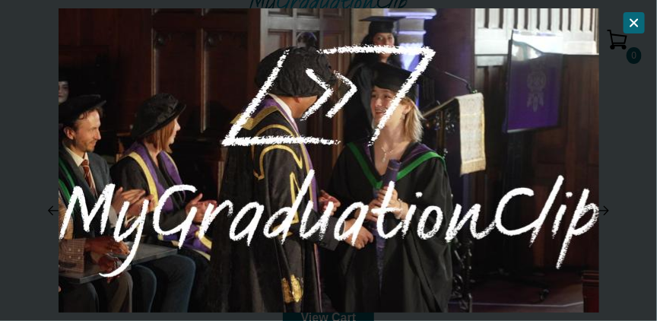
click at [630, 26] on icon at bounding box center [634, 23] width 12 height 12
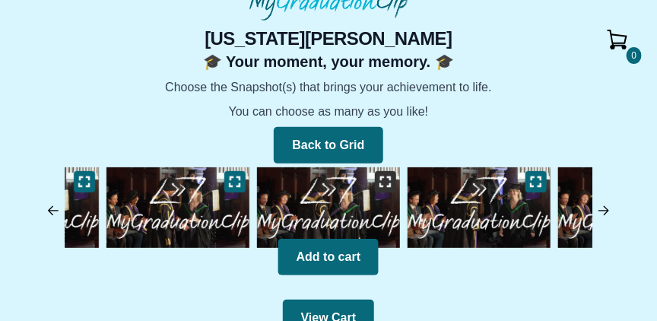
click at [390, 178] on icon at bounding box center [385, 182] width 11 height 10
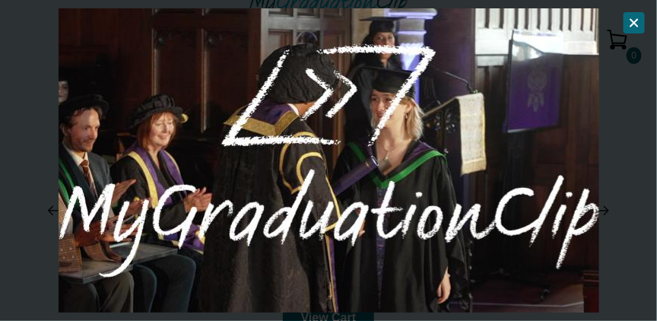
click at [639, 17] on icon at bounding box center [634, 23] width 12 height 12
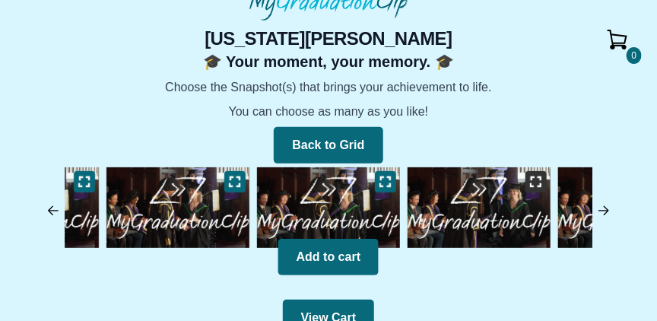
click at [545, 178] on button at bounding box center [535, 181] width 21 height 21
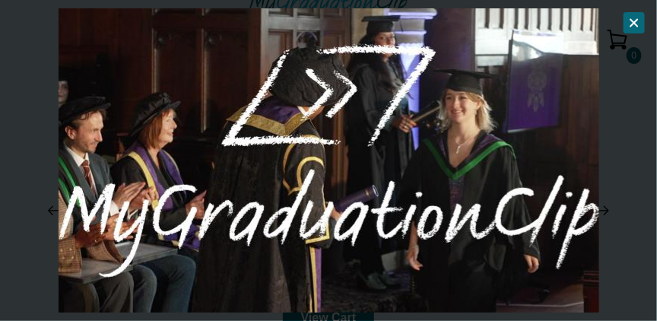
click at [631, 21] on icon at bounding box center [634, 23] width 12 height 12
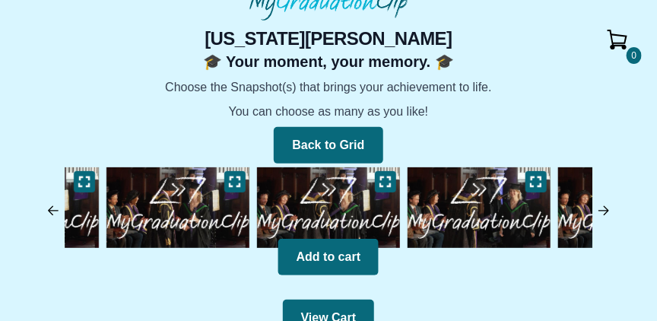
click at [607, 205] on img at bounding box center [603, 210] width 15 height 15
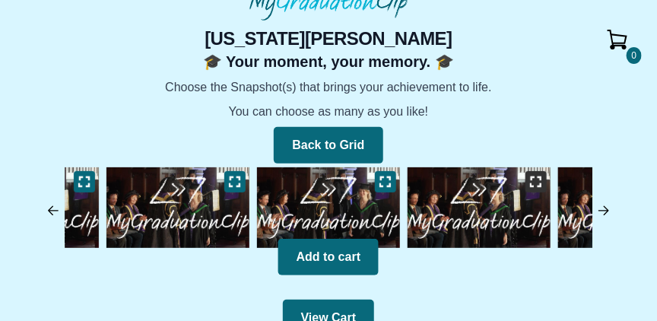
click at [539, 182] on icon at bounding box center [536, 182] width 12 height 12
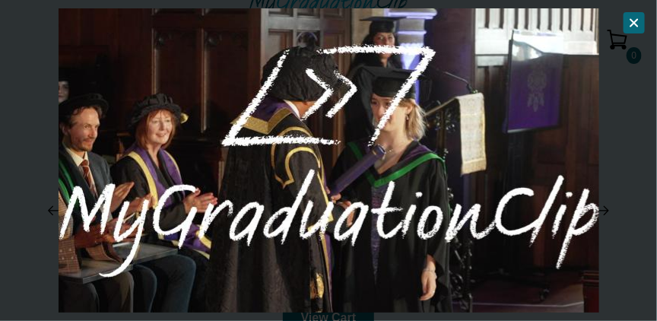
click at [628, 22] on icon at bounding box center [634, 23] width 12 height 12
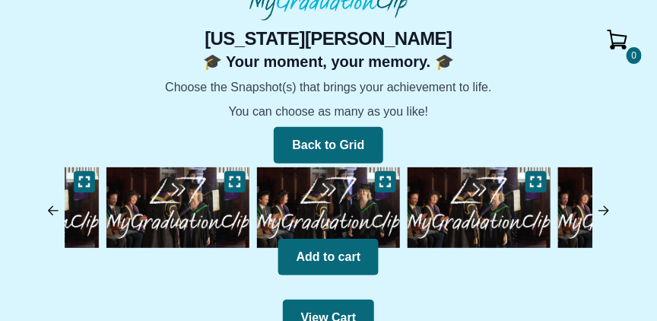
click at [606, 211] on img at bounding box center [603, 210] width 15 height 15
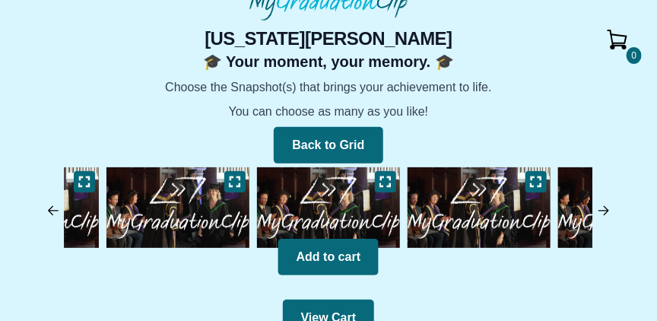
click at [606, 211] on img at bounding box center [603, 210] width 15 height 15
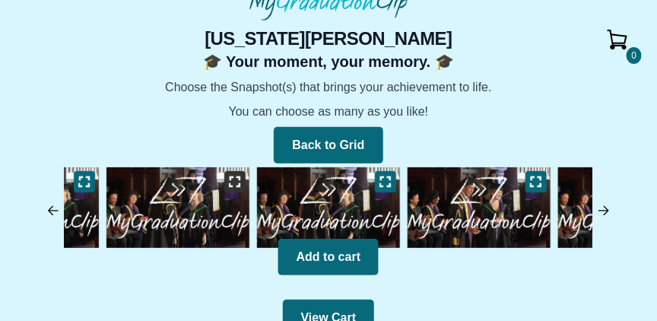
click at [233, 182] on icon at bounding box center [235, 182] width 12 height 12
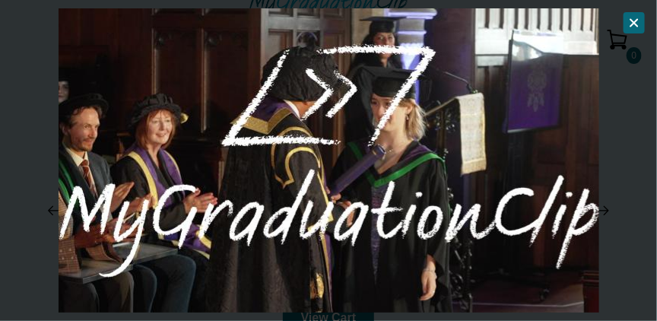
click at [633, 20] on icon at bounding box center [634, 23] width 12 height 12
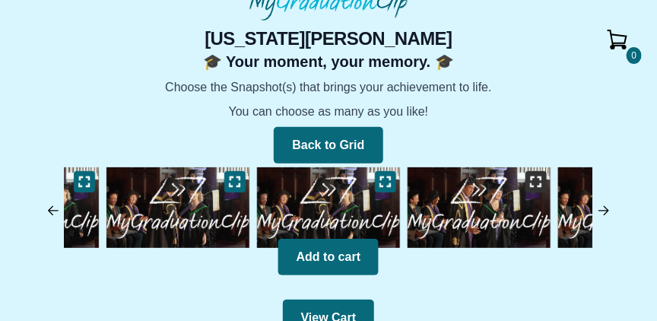
click at [544, 177] on button at bounding box center [535, 181] width 21 height 21
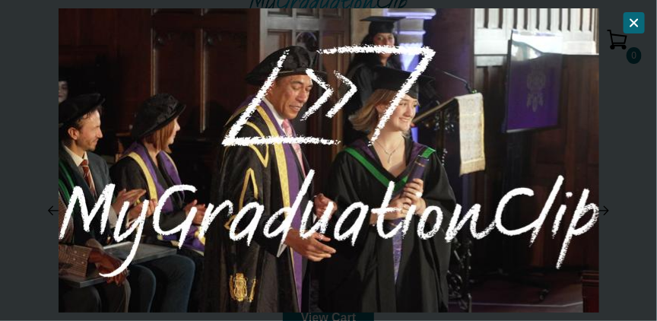
click at [636, 20] on icon at bounding box center [634, 23] width 7 height 7
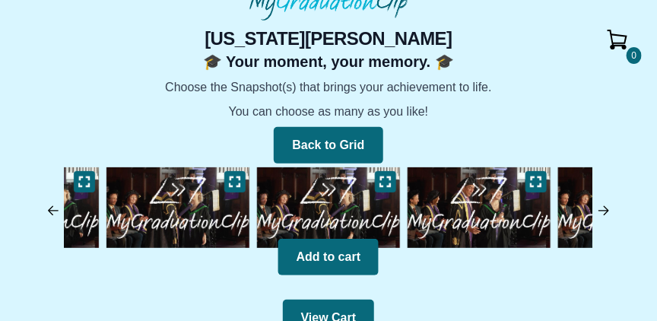
click at [604, 203] on img at bounding box center [603, 210] width 15 height 15
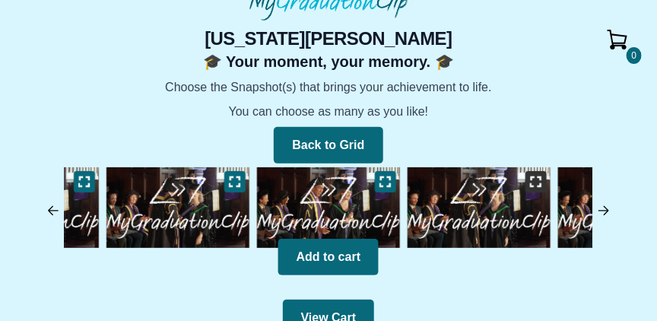
click at [535, 176] on icon at bounding box center [536, 182] width 12 height 12
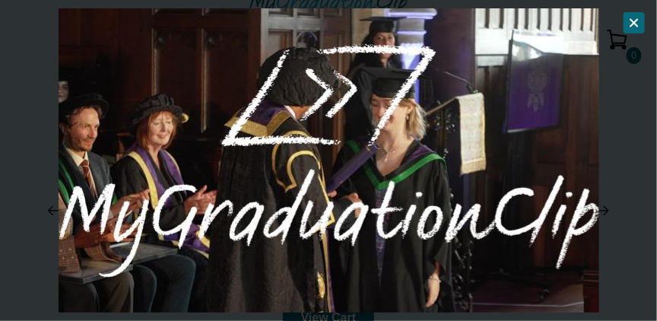
click at [632, 24] on icon at bounding box center [634, 23] width 7 height 7
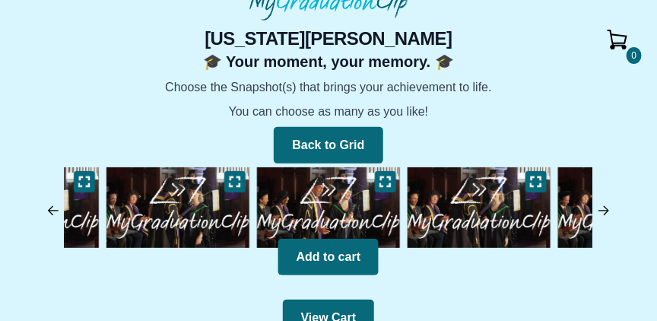
click at [603, 206] on img at bounding box center [603, 210] width 15 height 15
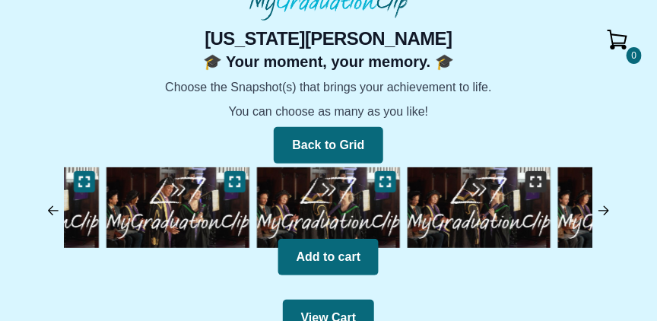
click at [542, 178] on icon at bounding box center [536, 182] width 12 height 12
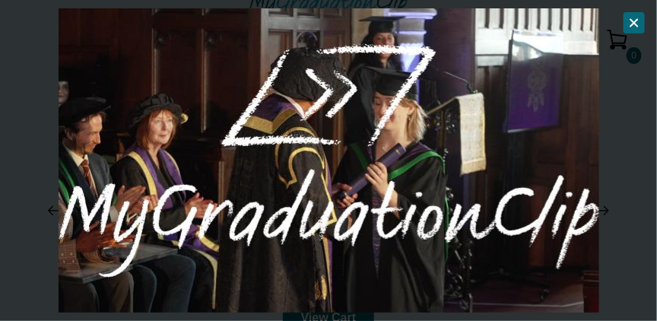
click at [636, 23] on icon at bounding box center [634, 23] width 12 height 12
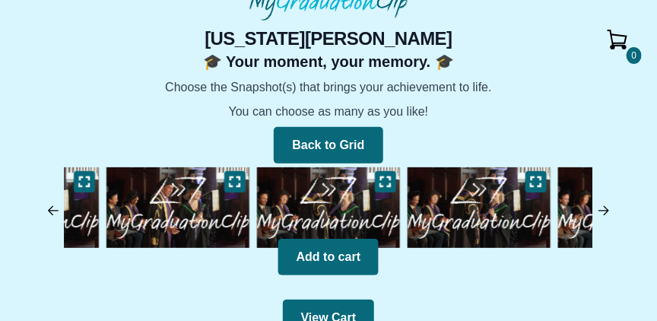
click at [605, 210] on img at bounding box center [603, 210] width 15 height 15
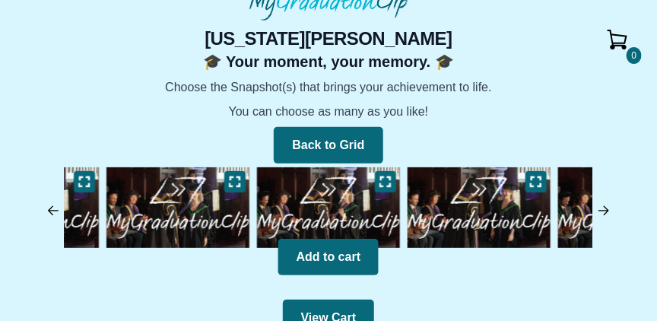
click at [602, 208] on img at bounding box center [603, 210] width 15 height 15
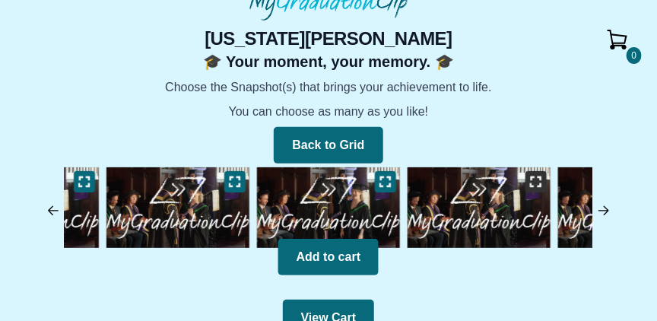
click at [526, 184] on button at bounding box center [535, 181] width 21 height 21
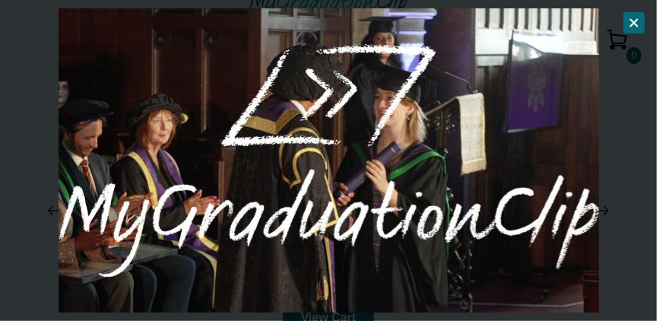
click at [630, 21] on icon at bounding box center [634, 23] width 12 height 12
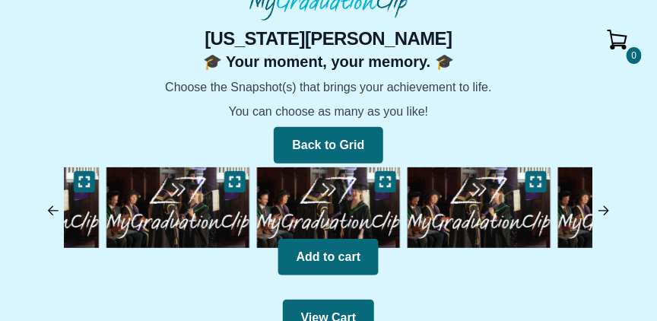
click at [605, 203] on img at bounding box center [603, 210] width 15 height 15
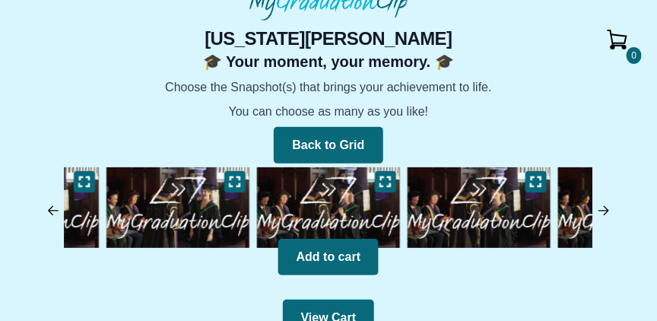
click at [500, 207] on img at bounding box center [479, 207] width 151 height 88
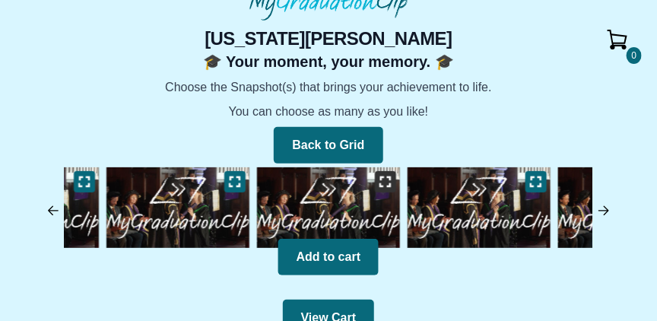
click at [392, 182] on button at bounding box center [385, 181] width 21 height 21
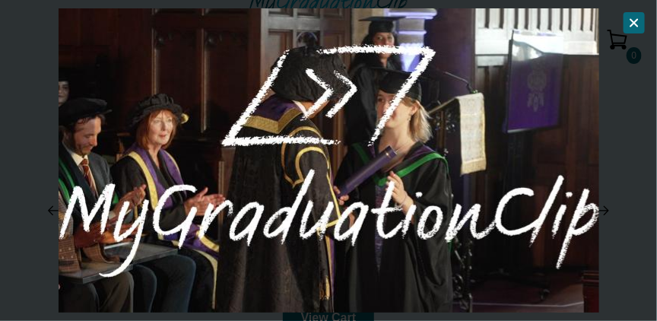
click at [636, 19] on icon at bounding box center [634, 23] width 12 height 12
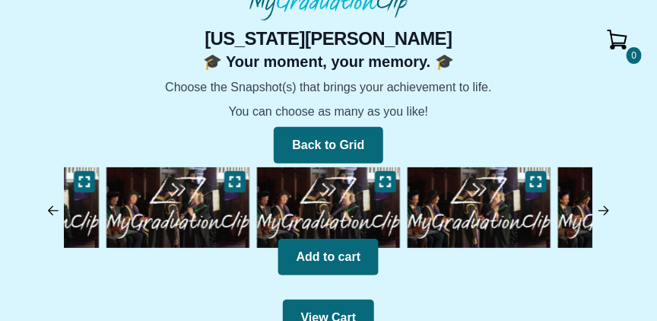
click at [549, 185] on img at bounding box center [479, 207] width 151 height 88
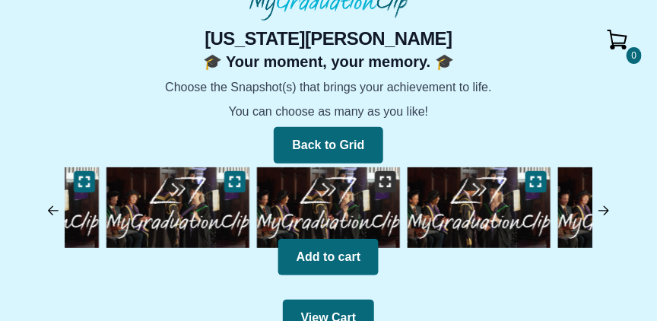
click at [396, 181] on button at bounding box center [385, 181] width 21 height 21
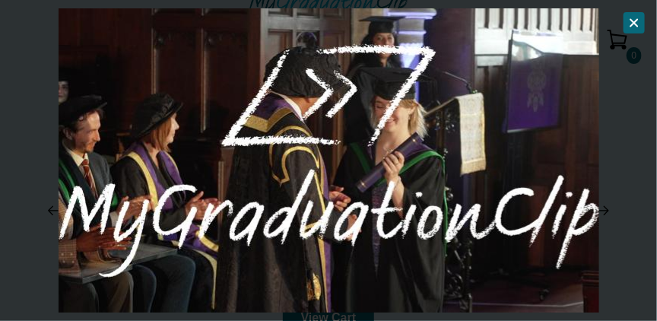
click at [634, 21] on icon at bounding box center [634, 23] width 12 height 12
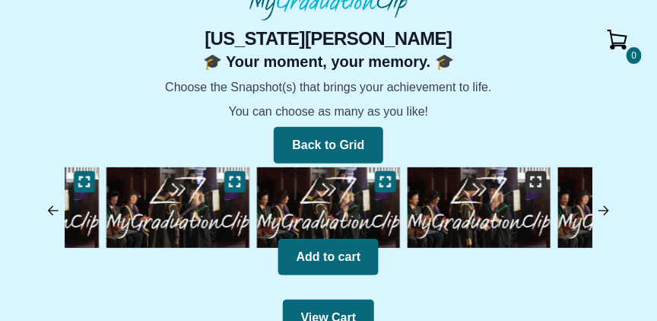
click at [539, 182] on icon at bounding box center [536, 182] width 12 height 12
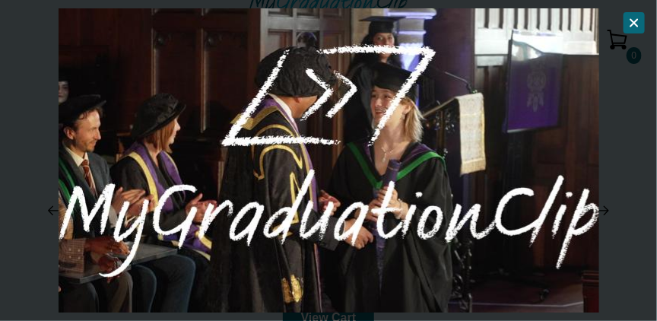
click at [635, 24] on icon at bounding box center [634, 23] width 12 height 12
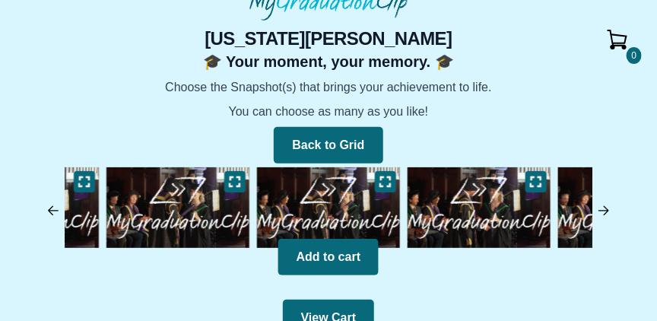
click at [54, 209] on img at bounding box center [53, 210] width 15 height 15
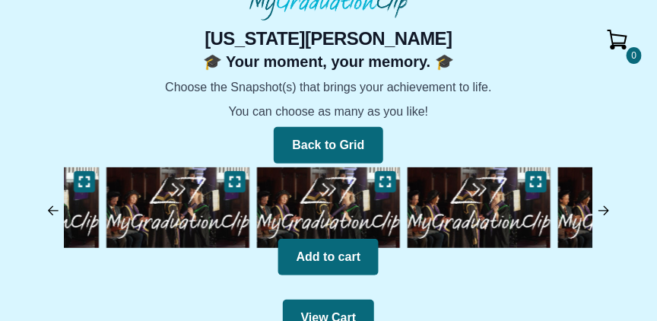
click at [53, 209] on img at bounding box center [53, 210] width 15 height 15
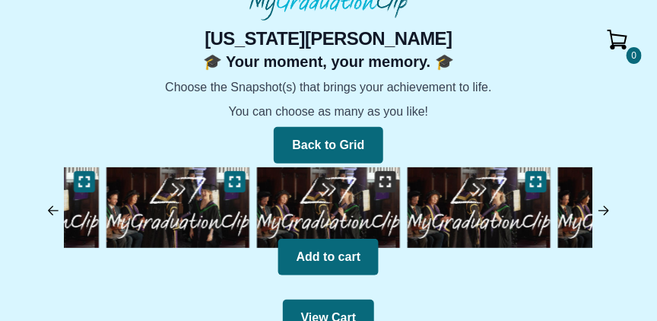
click at [384, 189] on button at bounding box center [385, 181] width 21 height 21
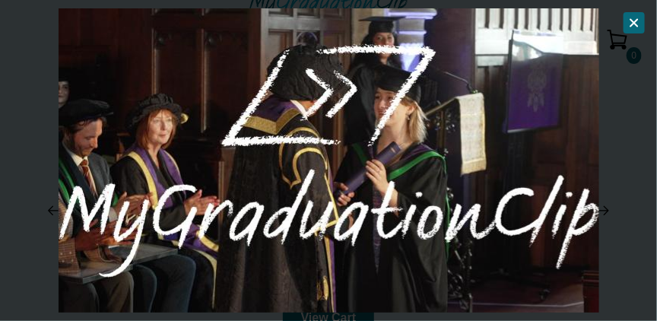
click at [636, 23] on icon at bounding box center [634, 23] width 7 height 7
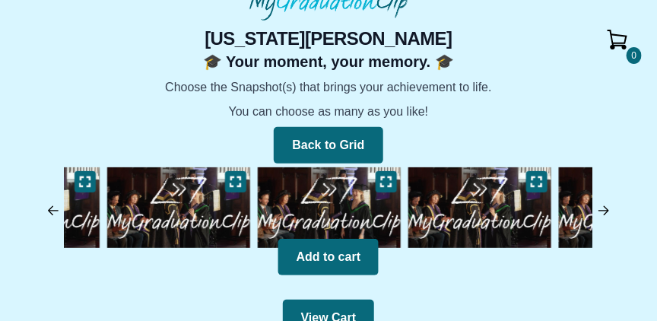
click at [472, 208] on img at bounding box center [480, 207] width 151 height 88
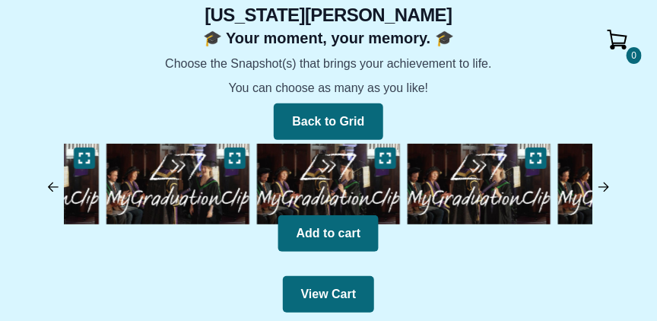
scroll to position [103, 0]
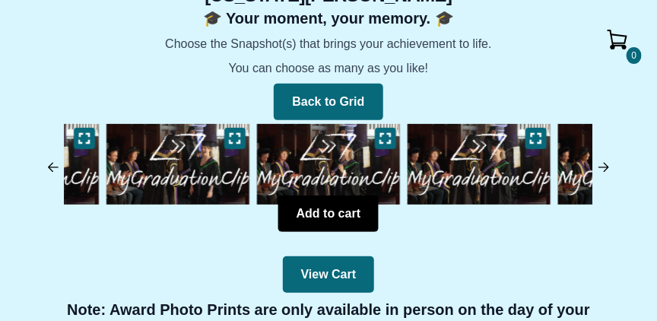
click at [332, 221] on button "Add to cart" at bounding box center [328, 213] width 100 height 36
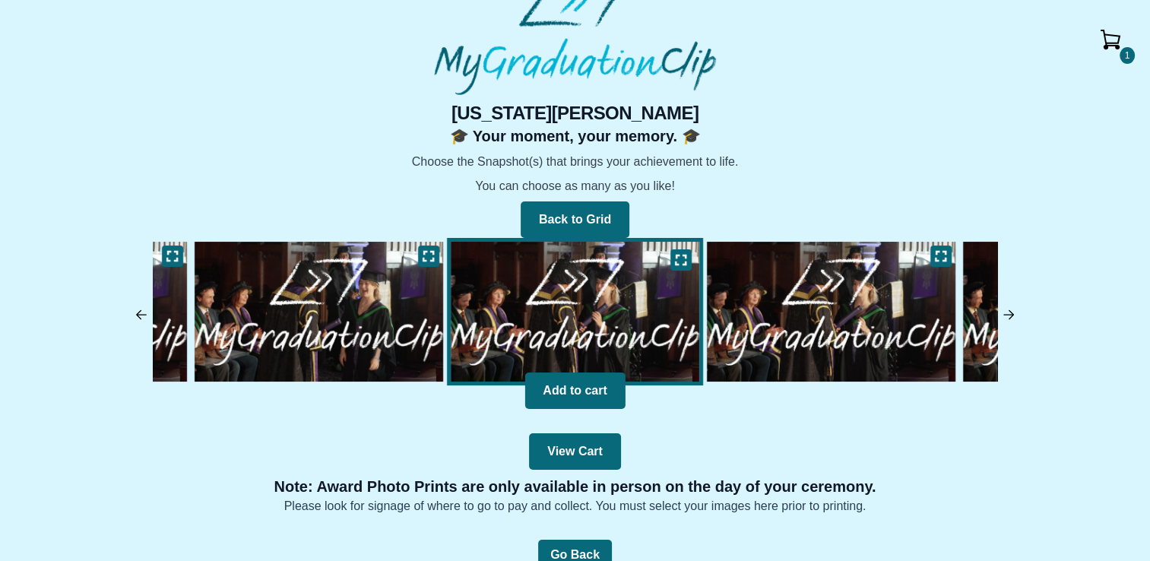
scroll to position [60, 0]
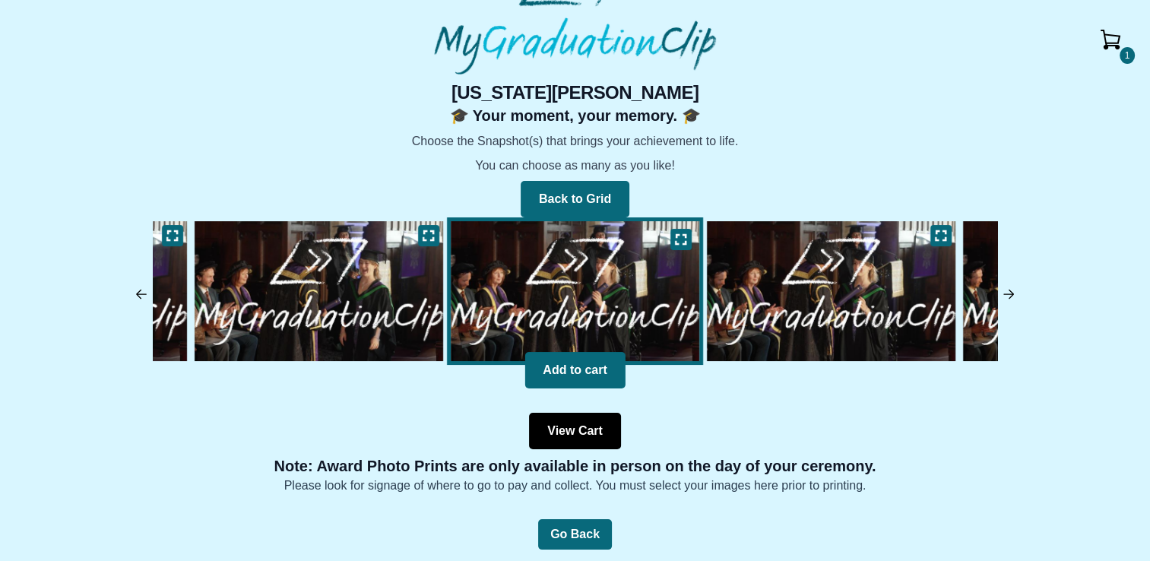
click at [578, 428] on button "View Cart" at bounding box center [575, 431] width 92 height 36
